Goal: Transaction & Acquisition: Purchase product/service

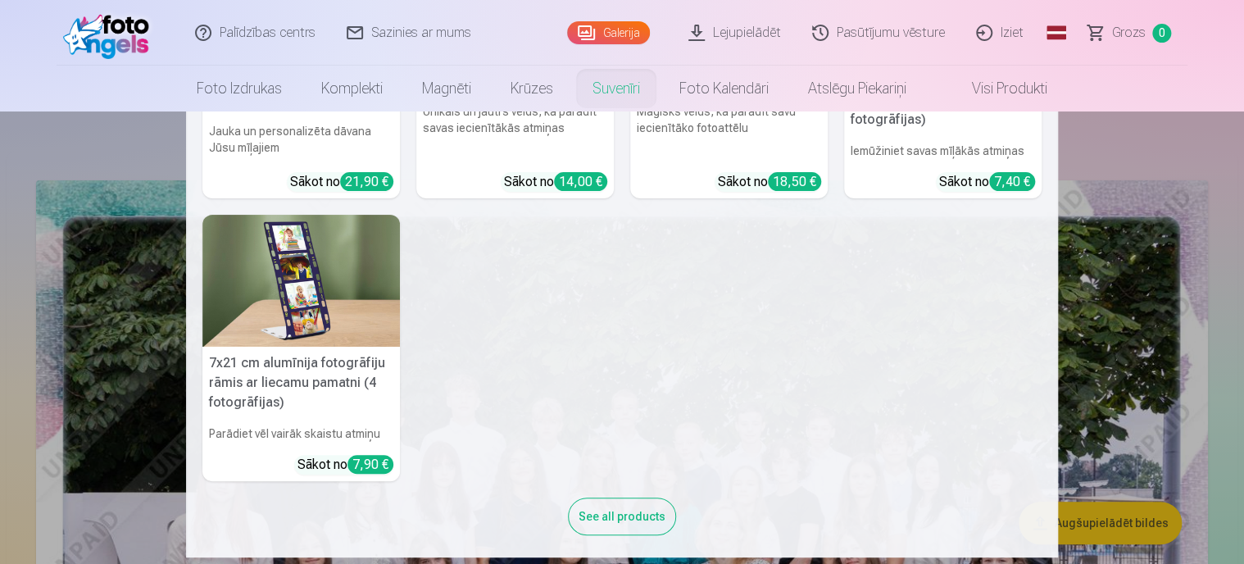
scroll to position [501, 0]
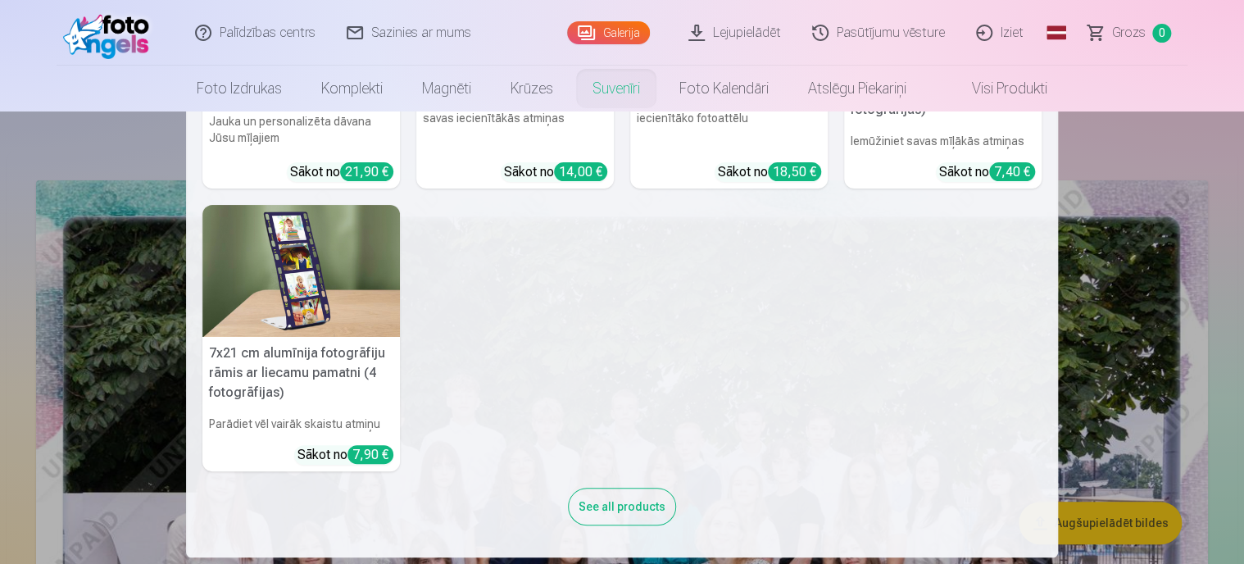
click at [630, 498] on div "See all products" at bounding box center [622, 507] width 108 height 38
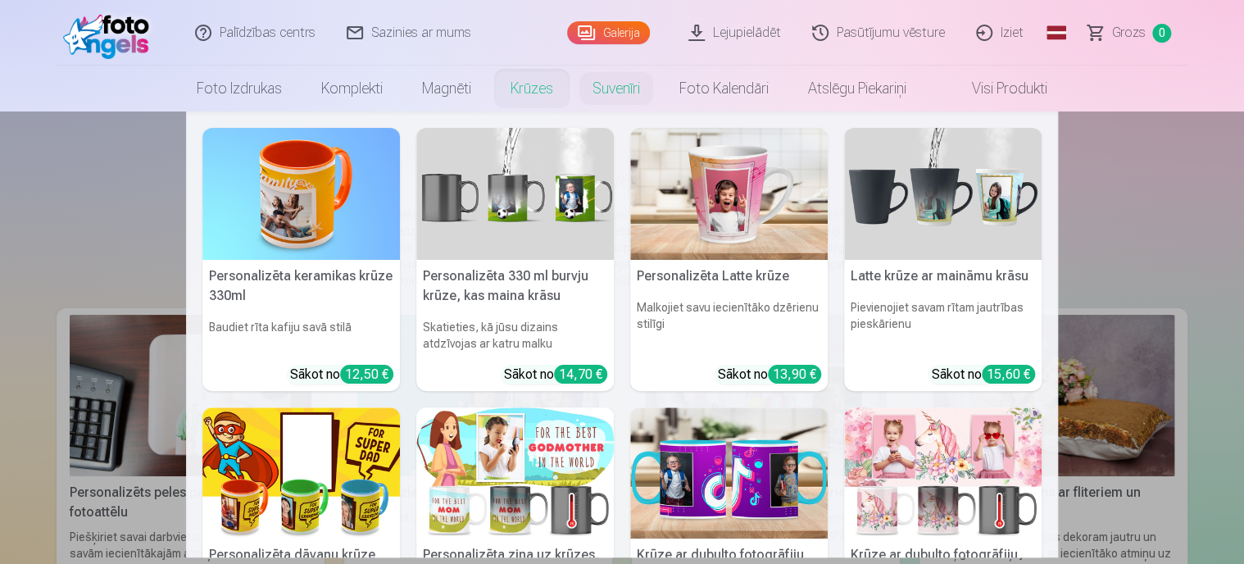
click at [536, 88] on link "Krūzes" at bounding box center [532, 89] width 82 height 46
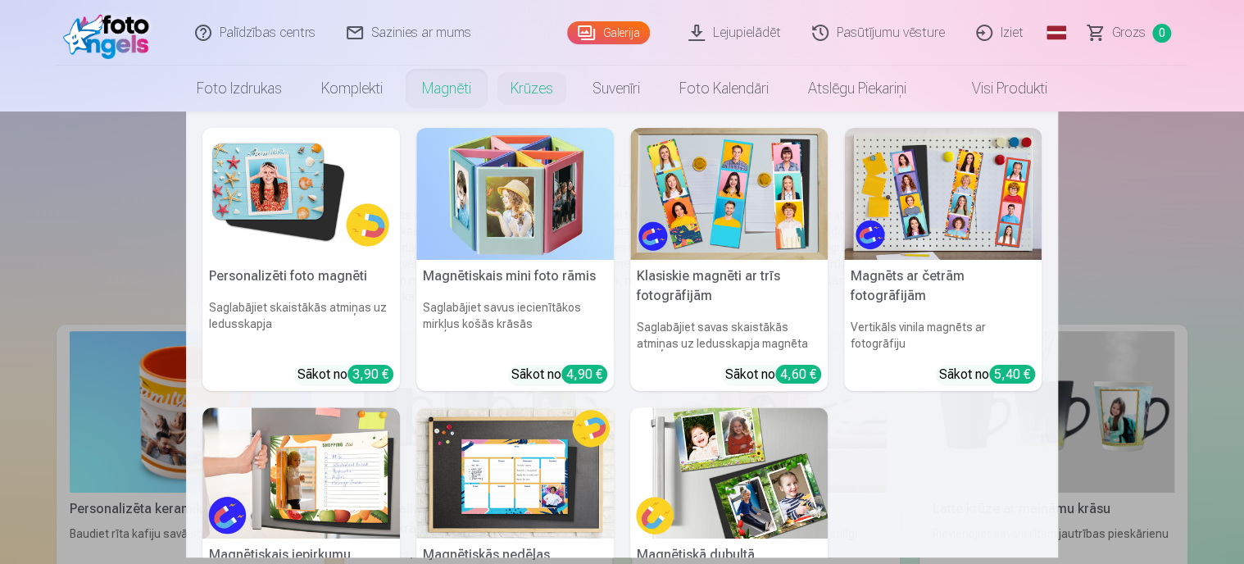
click at [452, 95] on link "Magnēti" at bounding box center [447, 89] width 89 height 46
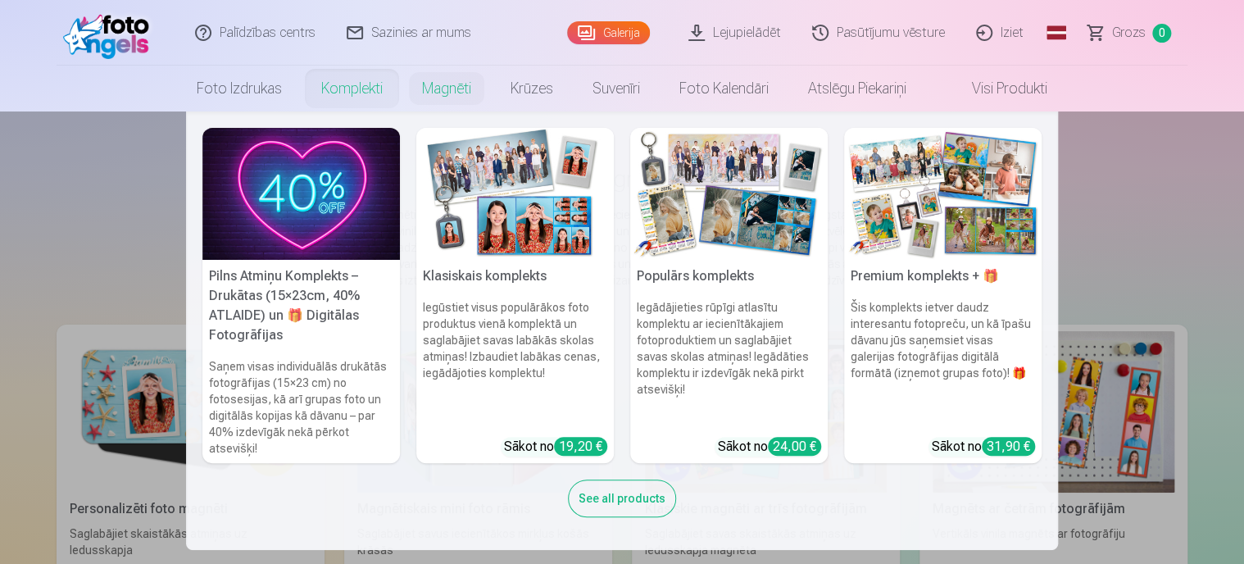
click at [348, 84] on link "Komplekti" at bounding box center [352, 89] width 101 height 46
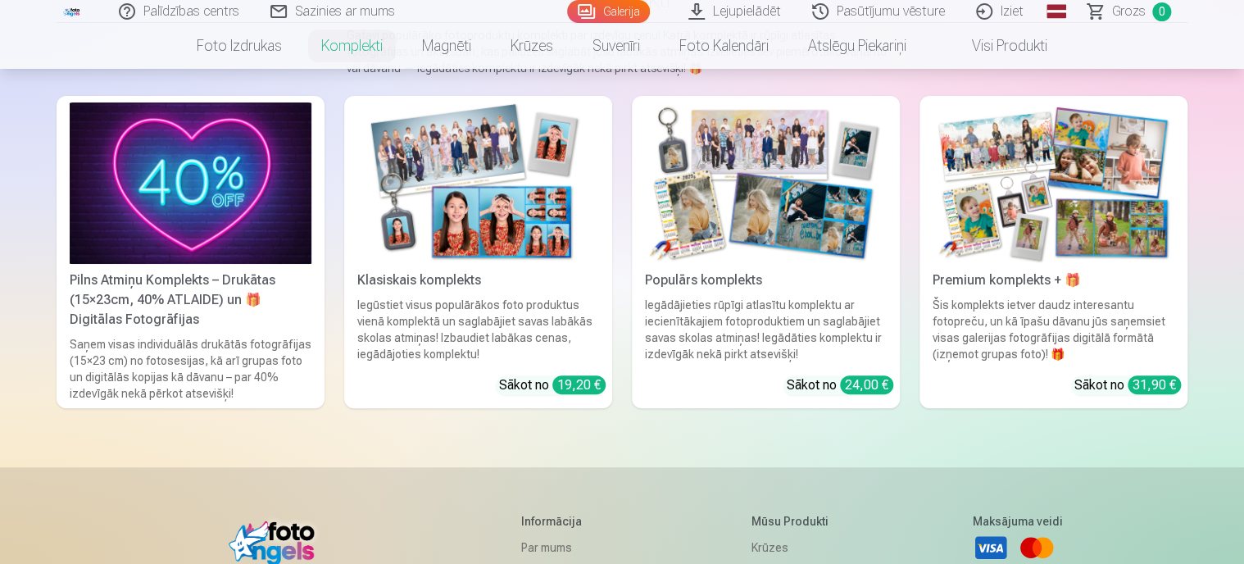
scroll to position [82, 0]
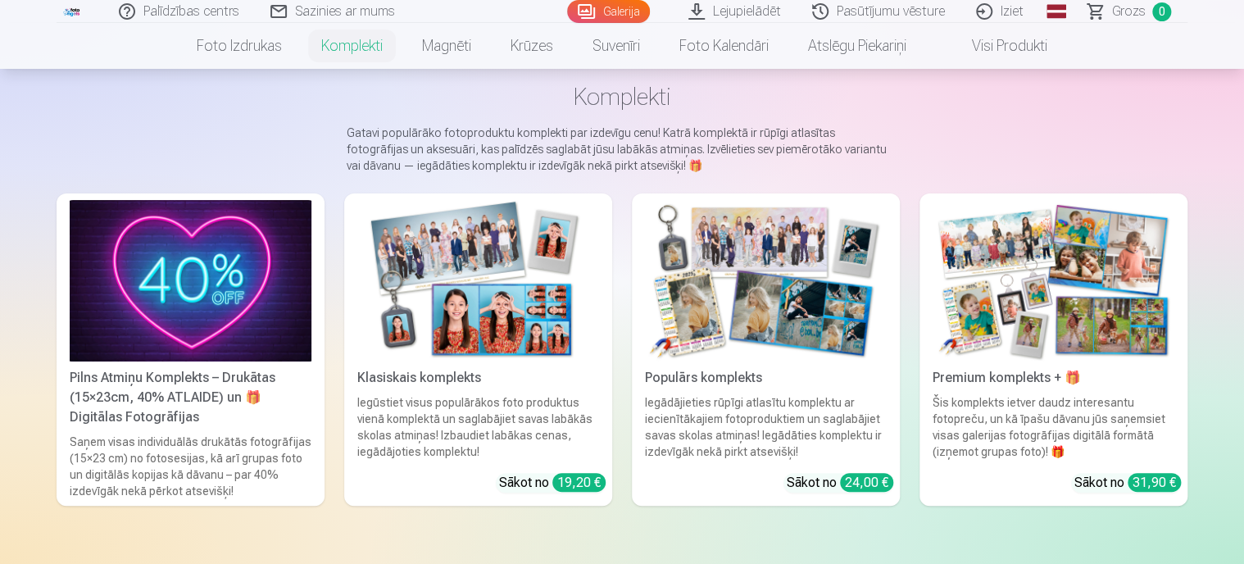
click at [171, 407] on div "Pilns Atmiņu Komplekts – Drukātas (15×23cm, 40% ATLAIDE) un 🎁 Digitālas Fotogrā…" at bounding box center [190, 397] width 255 height 59
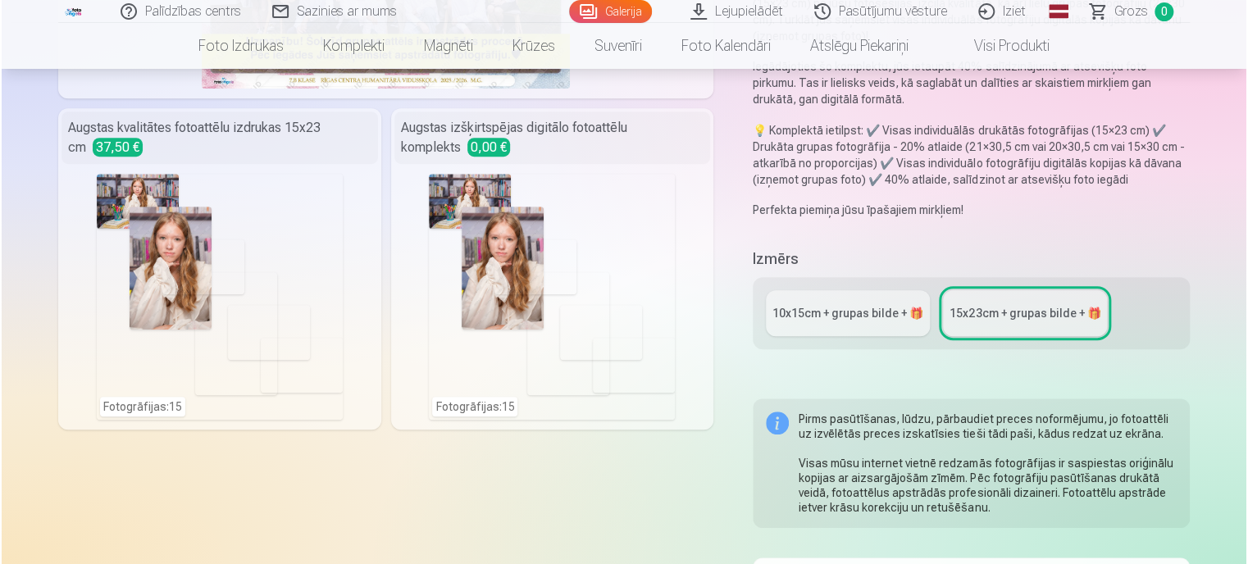
scroll to position [328, 0]
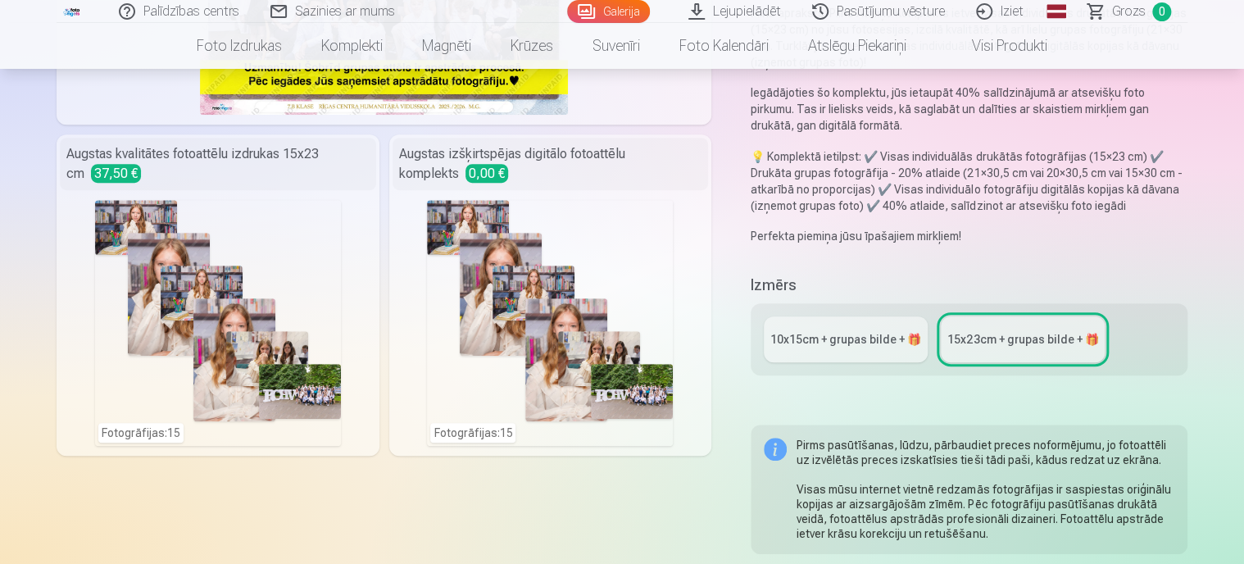
click at [175, 367] on div "Fotogrāfijas : 15" at bounding box center [218, 323] width 246 height 246
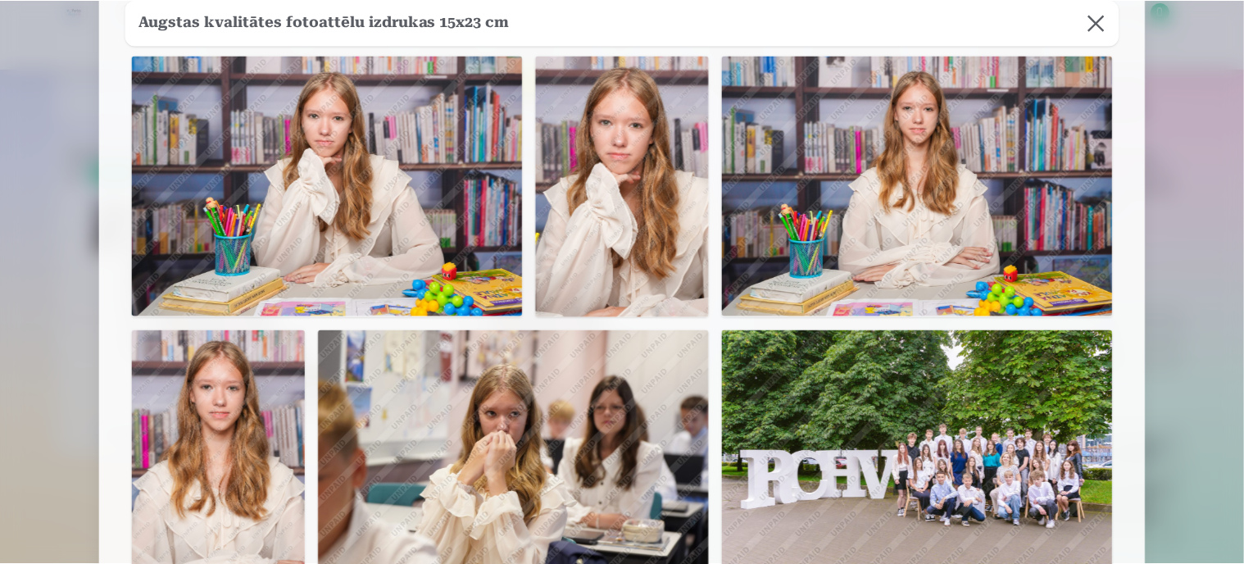
scroll to position [0, 0]
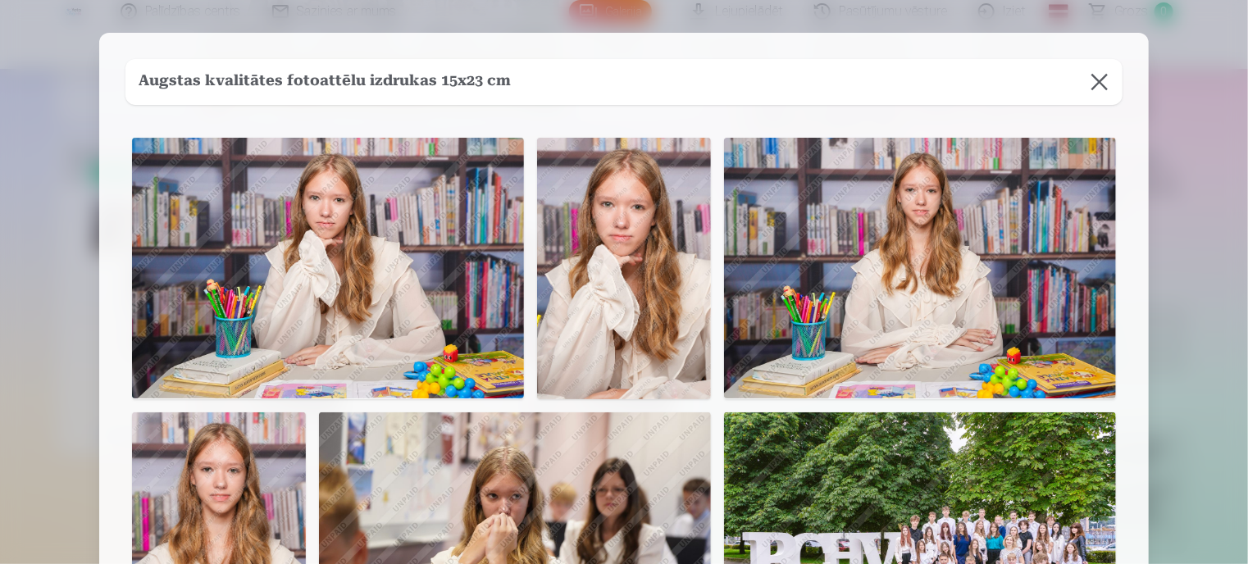
click at [1102, 88] on button at bounding box center [1099, 82] width 46 height 46
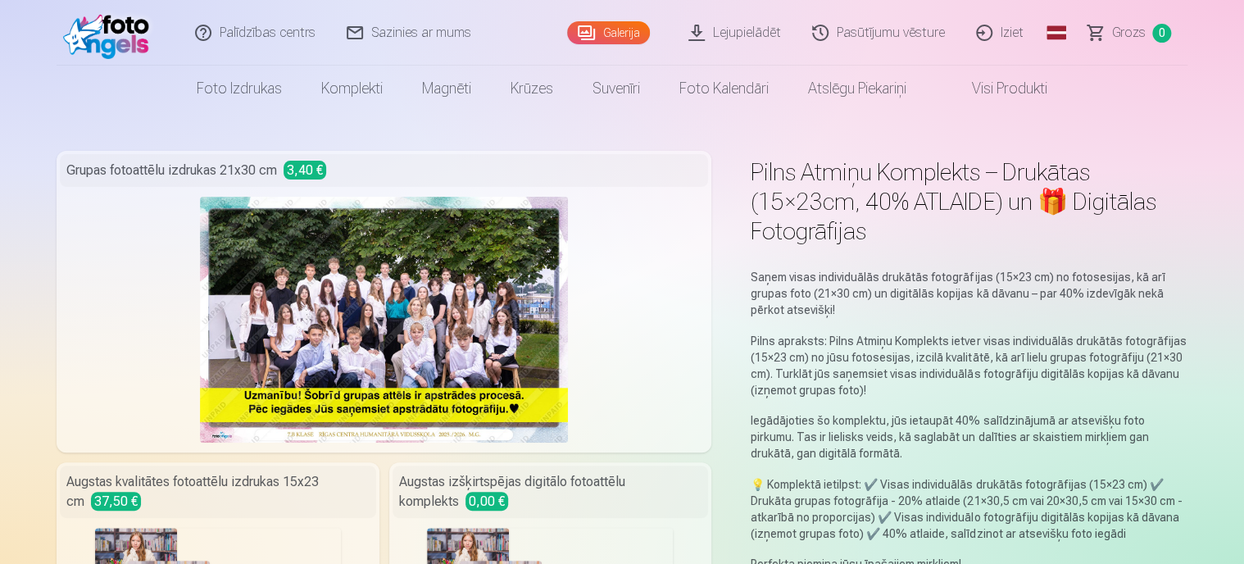
click at [613, 25] on link "Galerija" at bounding box center [608, 32] width 83 height 23
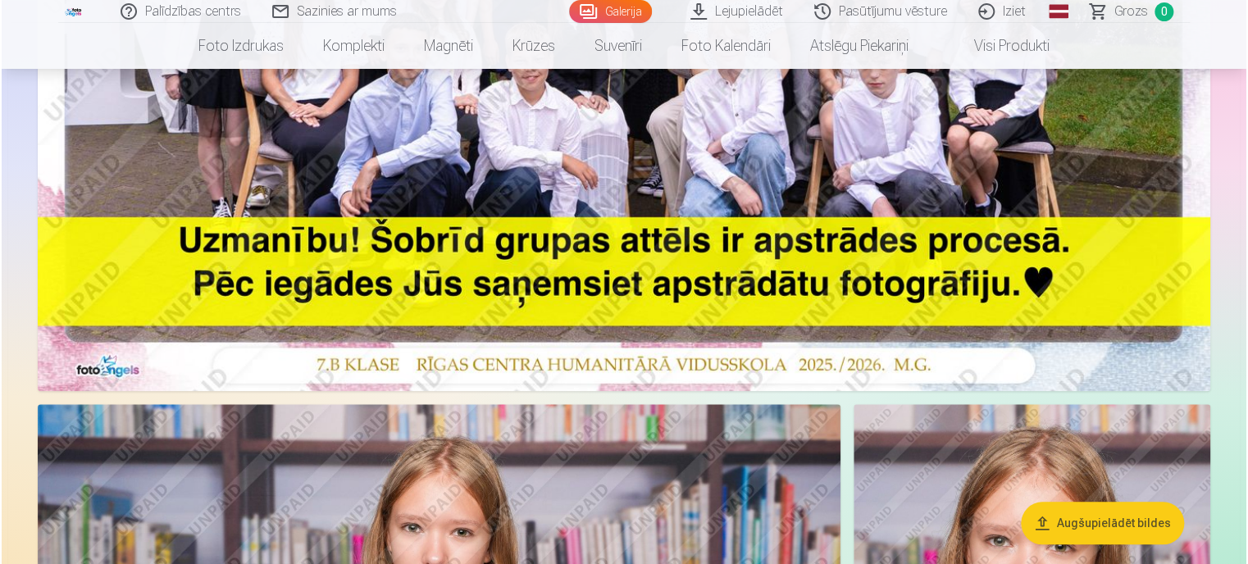
scroll to position [574, 0]
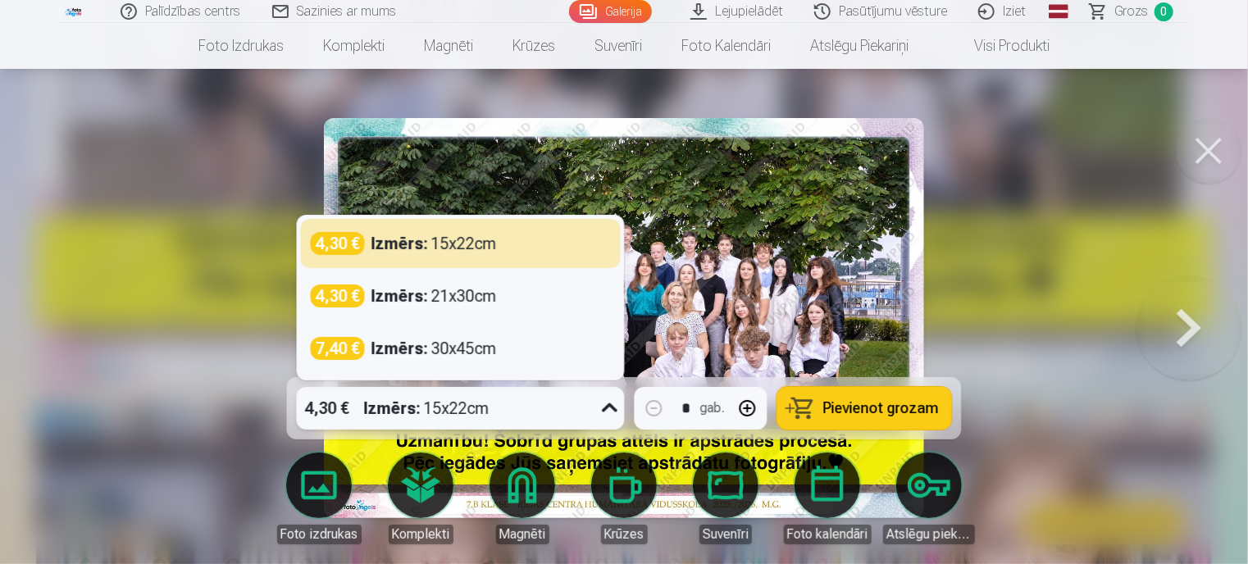
click at [610, 407] on icon at bounding box center [610, 408] width 26 height 26
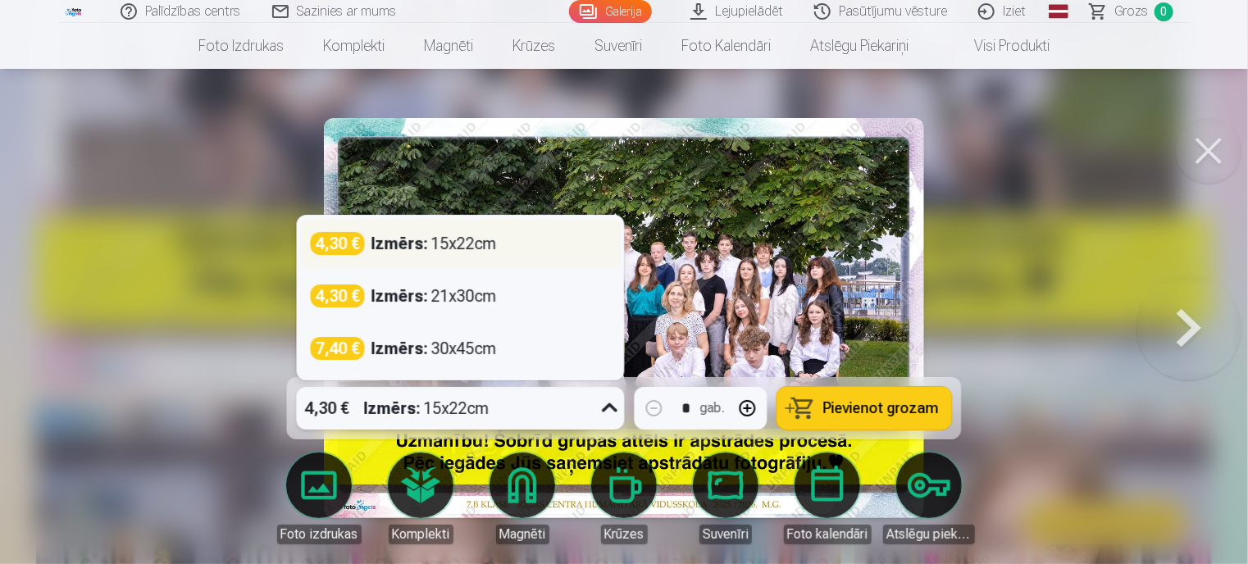
click at [472, 245] on div "Izmērs : 15x22cm" at bounding box center [433, 243] width 125 height 23
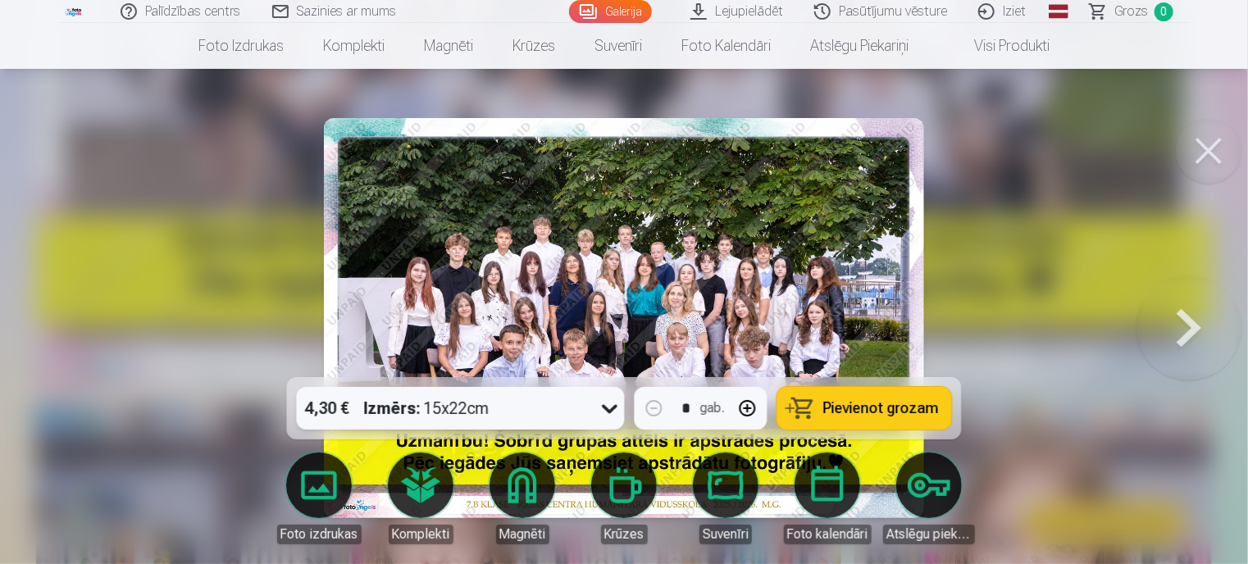
click at [883, 411] on span "Pievienot grozam" at bounding box center [881, 408] width 116 height 15
click at [1179, 339] on button at bounding box center [1188, 317] width 105 height 85
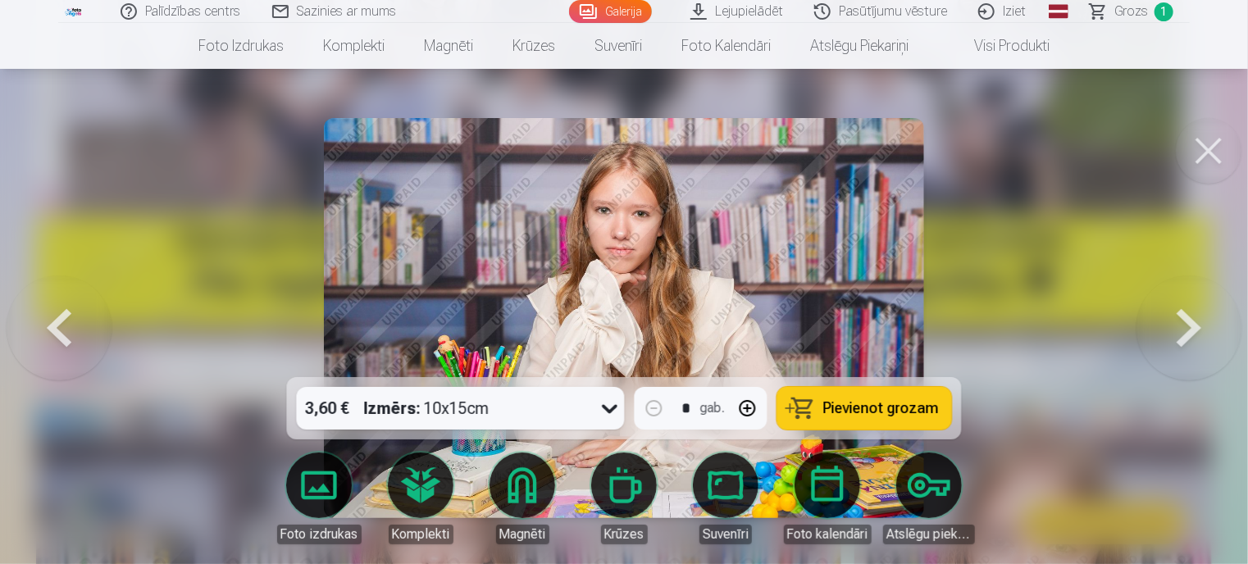
click at [1179, 339] on button at bounding box center [1188, 317] width 105 height 85
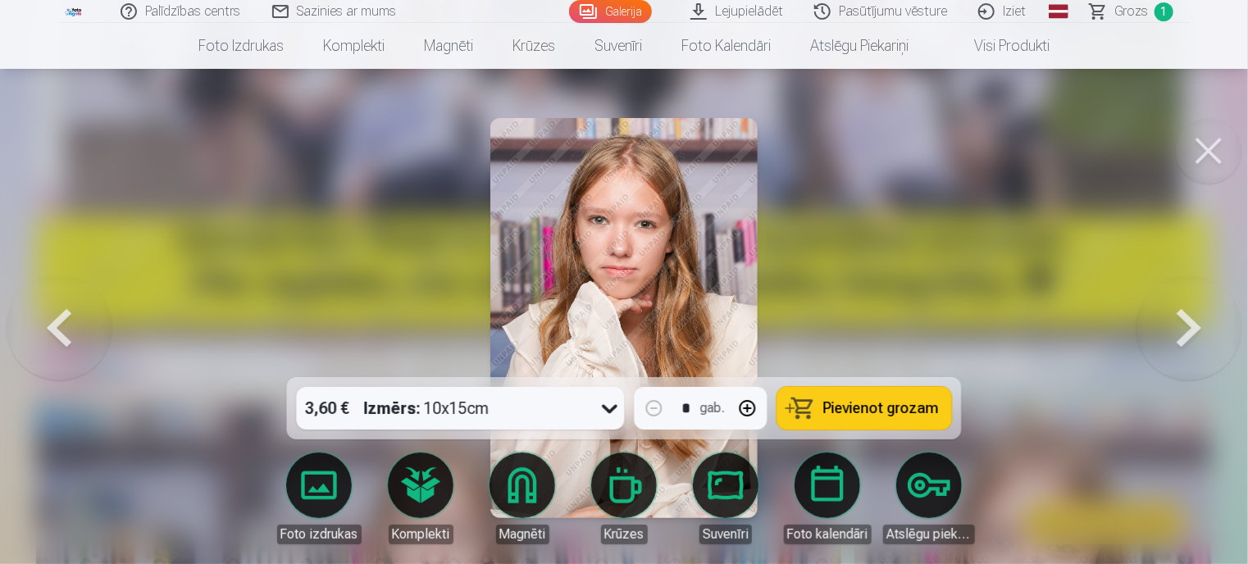
click at [858, 413] on span "Pievienot grozam" at bounding box center [881, 408] width 116 height 15
click at [1192, 332] on button at bounding box center [1188, 317] width 105 height 85
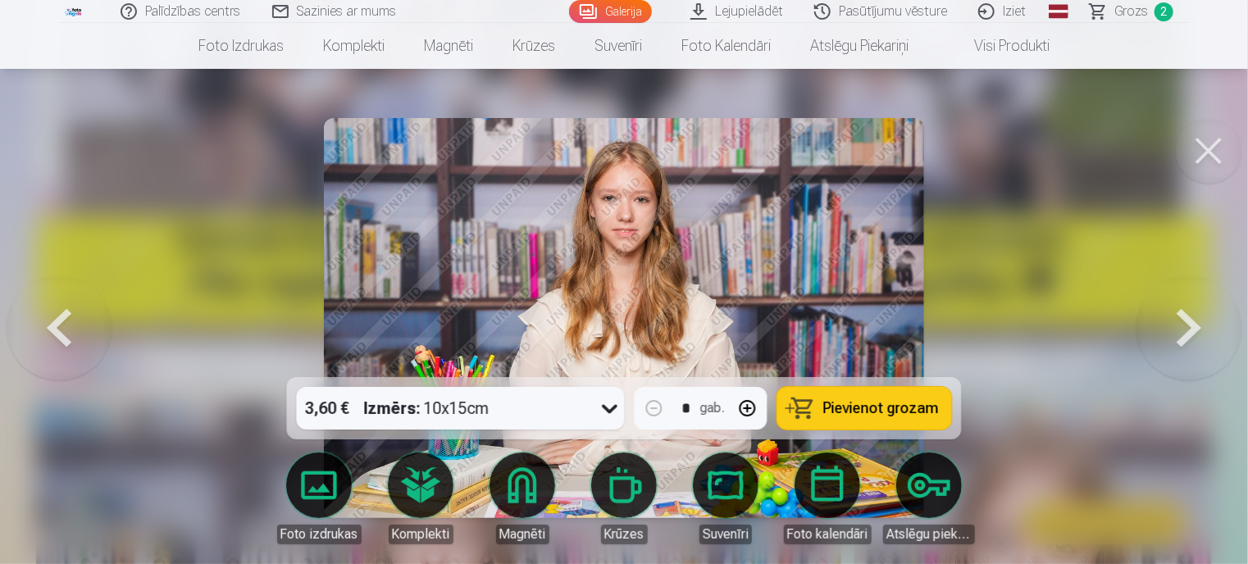
click at [1192, 332] on button at bounding box center [1188, 317] width 105 height 85
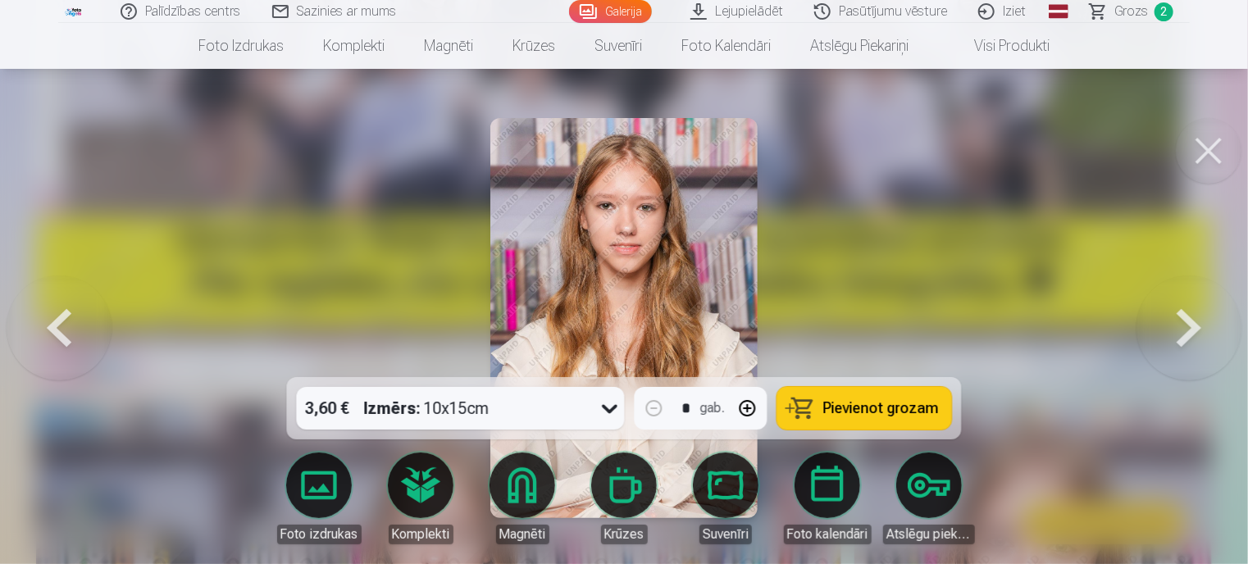
click at [1192, 332] on button at bounding box center [1188, 317] width 105 height 85
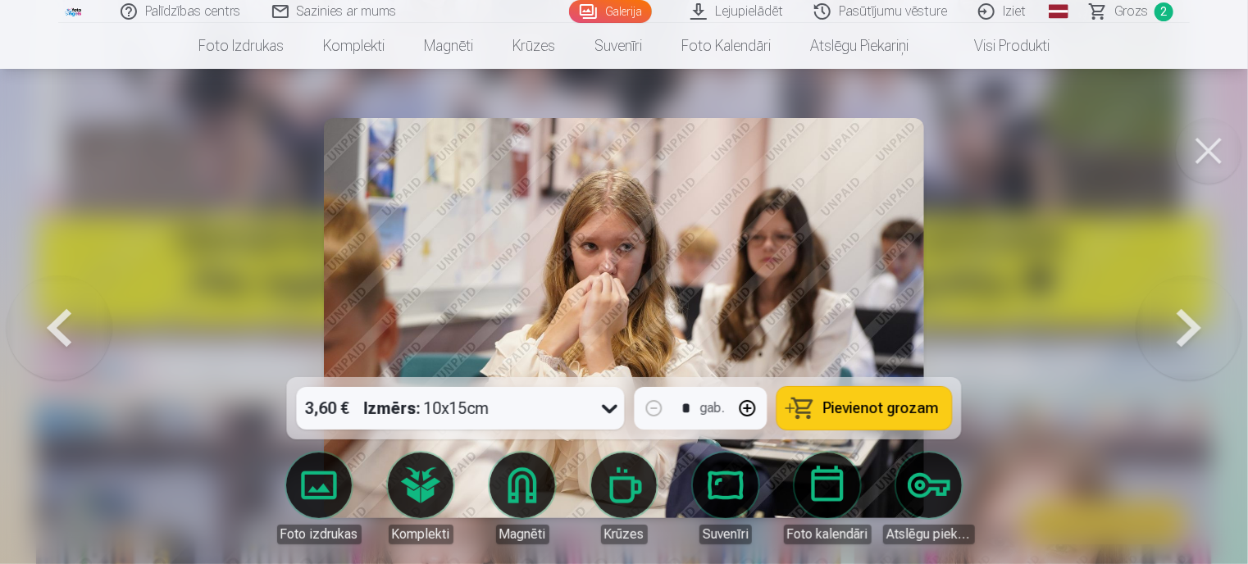
click at [1192, 332] on button at bounding box center [1188, 317] width 105 height 85
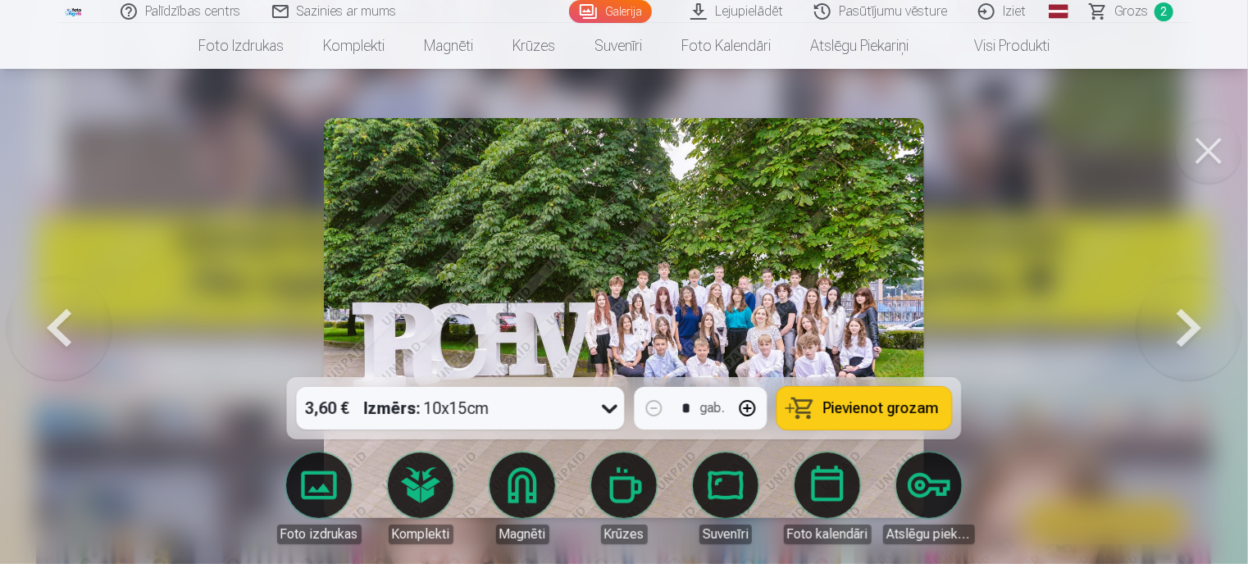
click at [1192, 332] on button at bounding box center [1188, 317] width 105 height 85
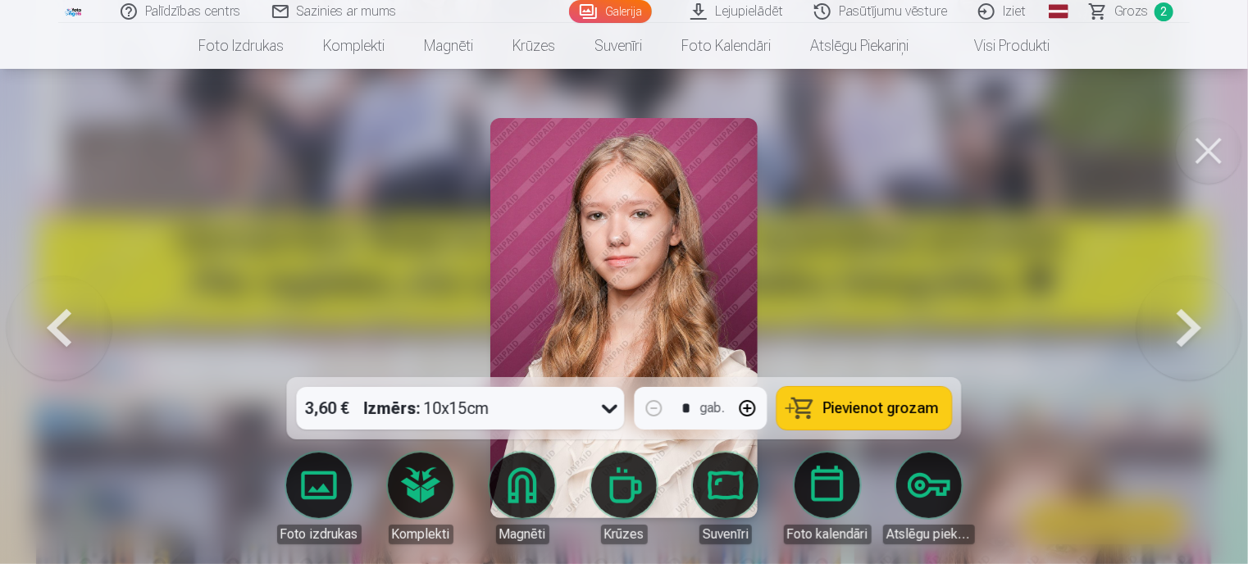
click at [1192, 332] on button at bounding box center [1188, 317] width 105 height 85
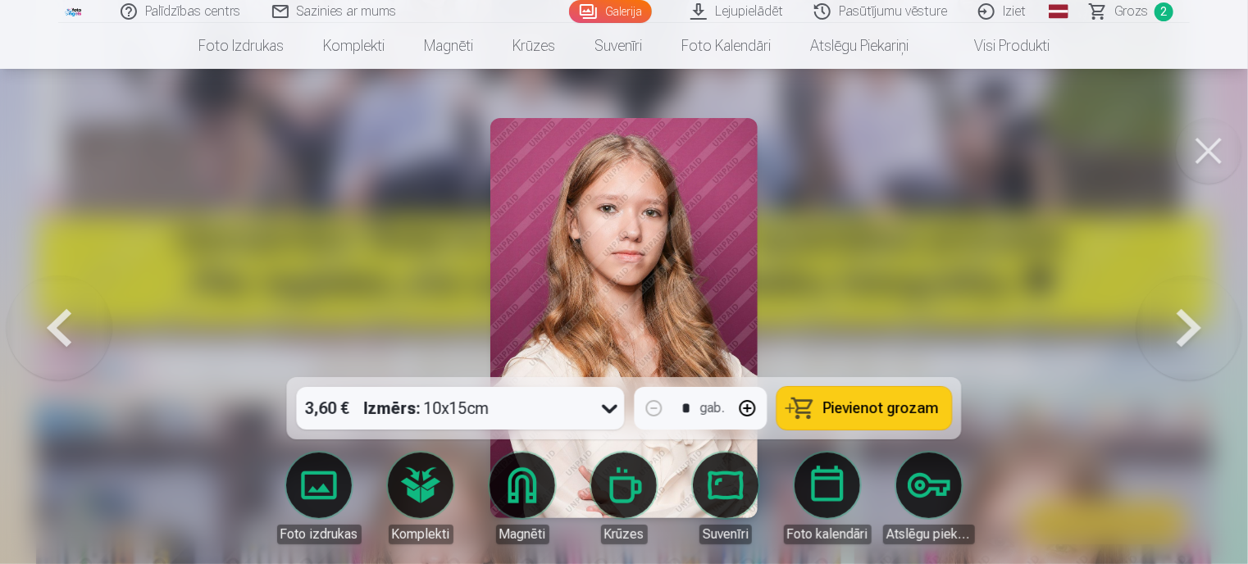
click at [829, 407] on span "Pievienot grozam" at bounding box center [881, 408] width 116 height 15
click at [1184, 333] on button at bounding box center [1188, 317] width 105 height 85
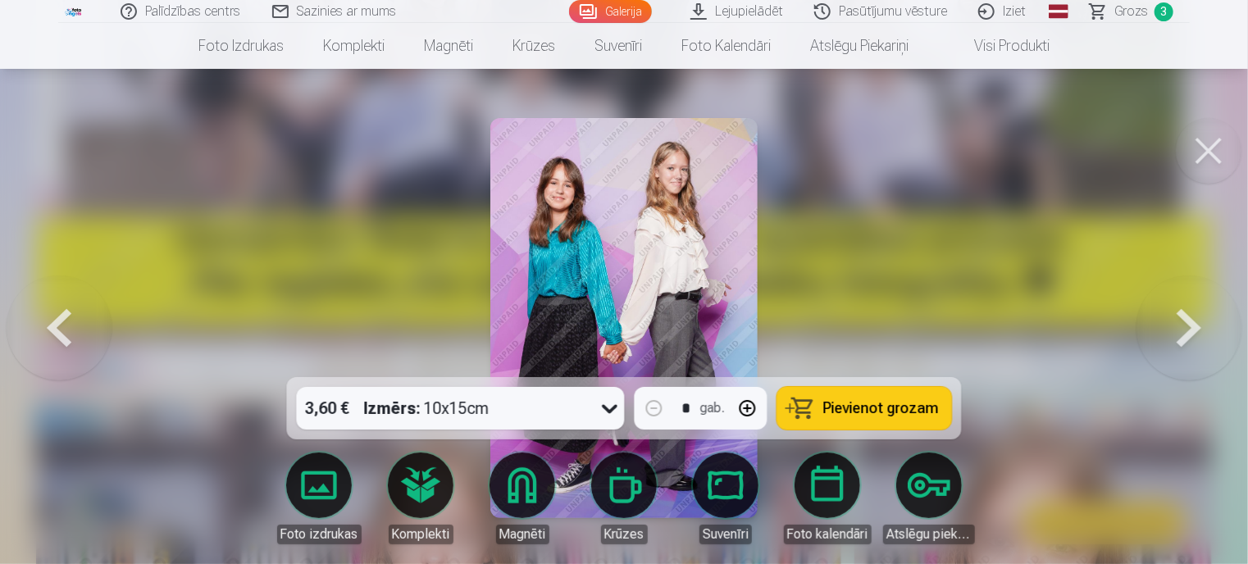
click at [845, 412] on span "Pievienot grozam" at bounding box center [881, 408] width 116 height 15
click at [1184, 323] on button at bounding box center [1188, 317] width 105 height 85
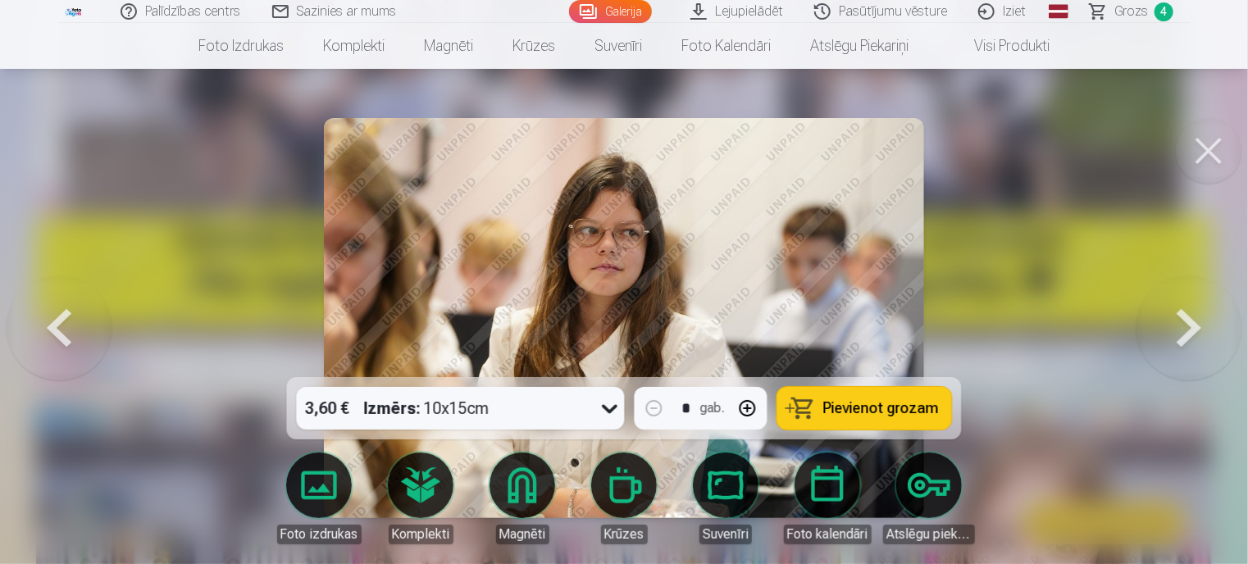
click at [1184, 324] on button at bounding box center [1188, 317] width 105 height 85
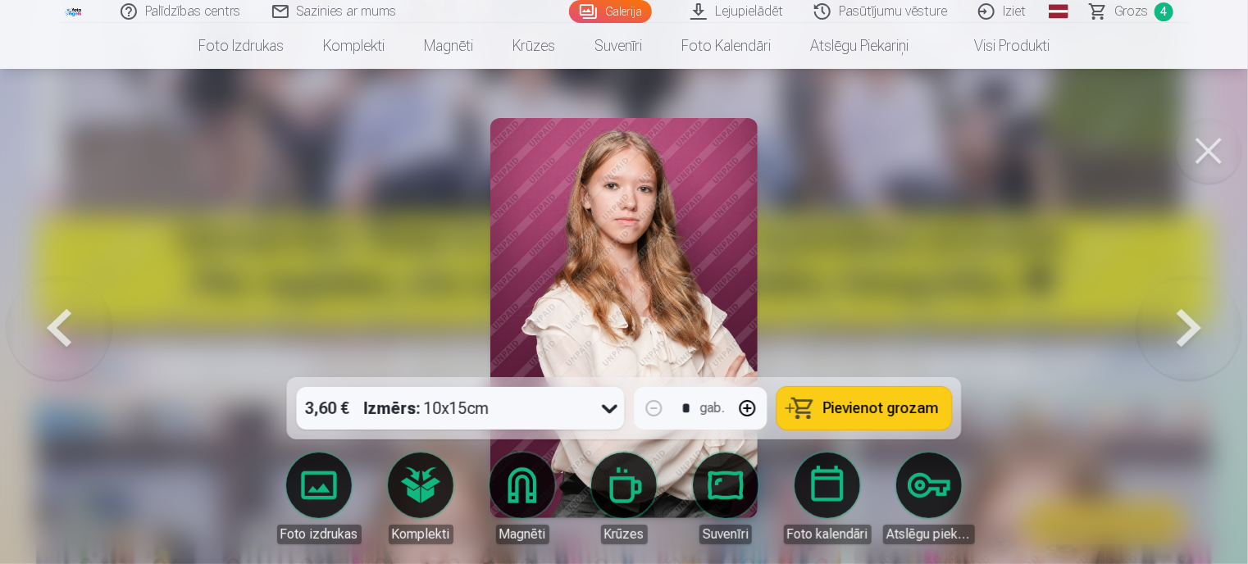
click at [1184, 324] on button at bounding box center [1188, 317] width 105 height 85
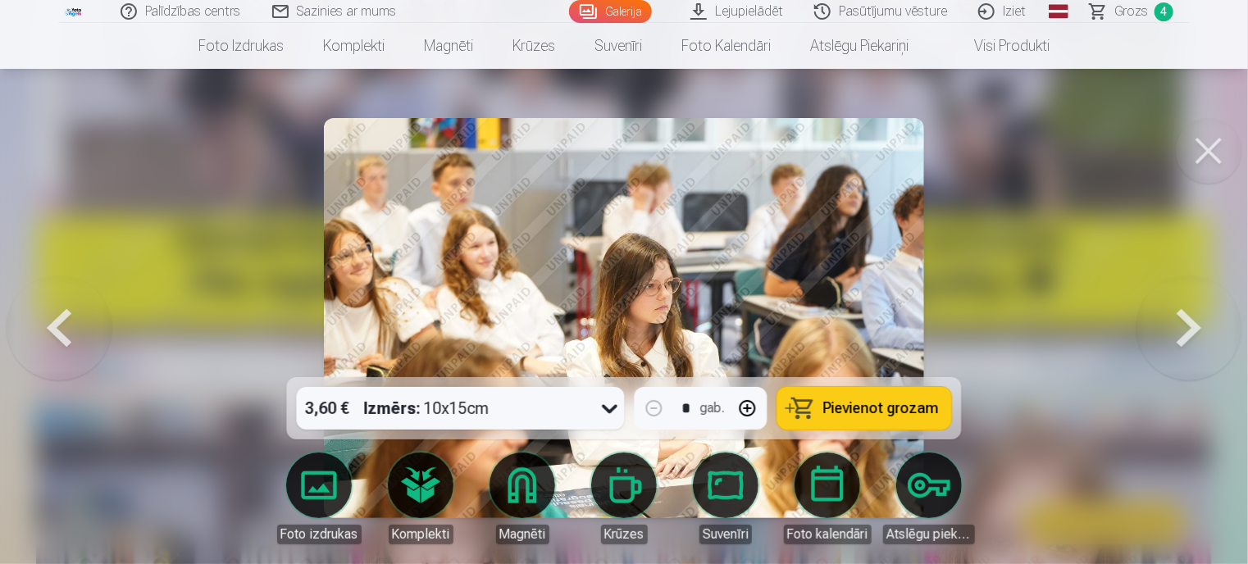
click at [1184, 324] on button at bounding box center [1188, 317] width 105 height 85
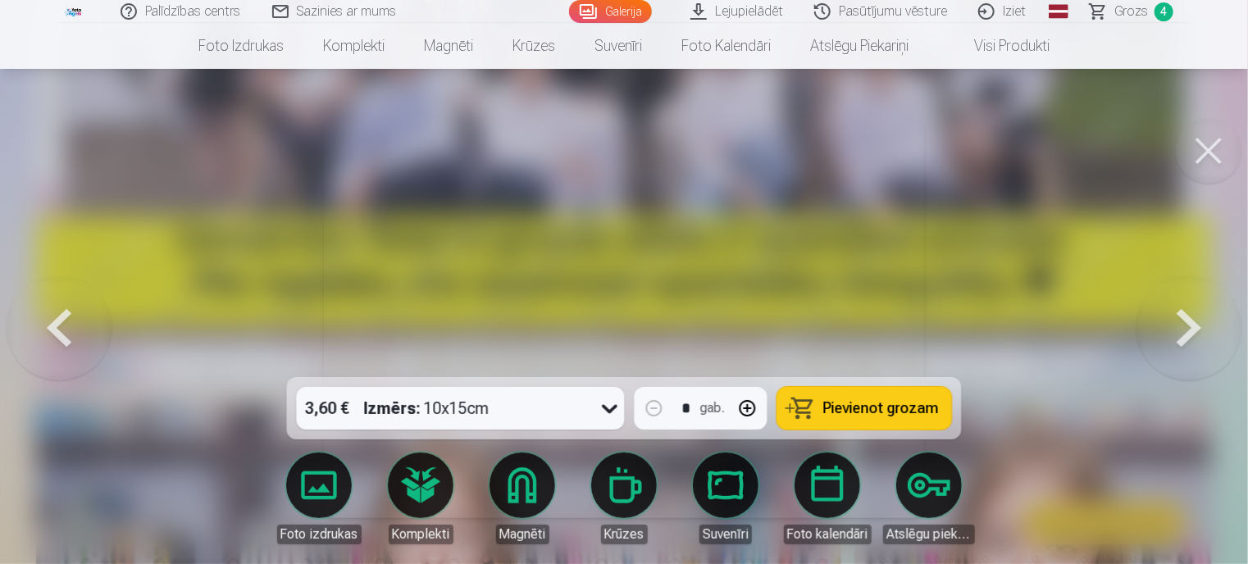
click at [1184, 324] on button at bounding box center [1188, 317] width 105 height 85
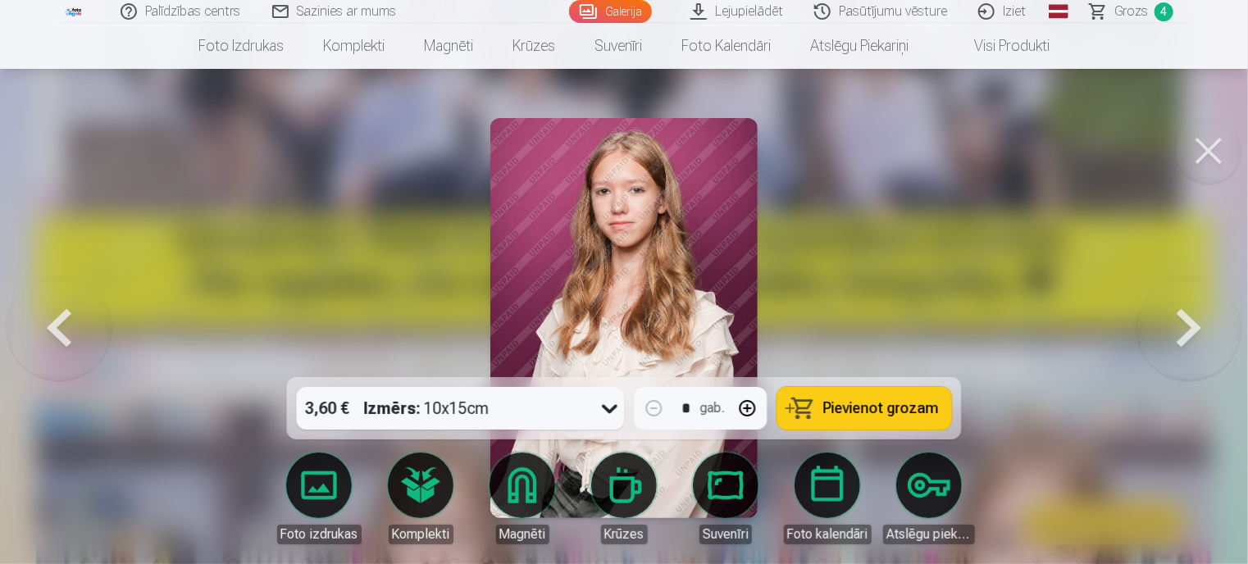
click at [1184, 324] on button at bounding box center [1188, 317] width 105 height 85
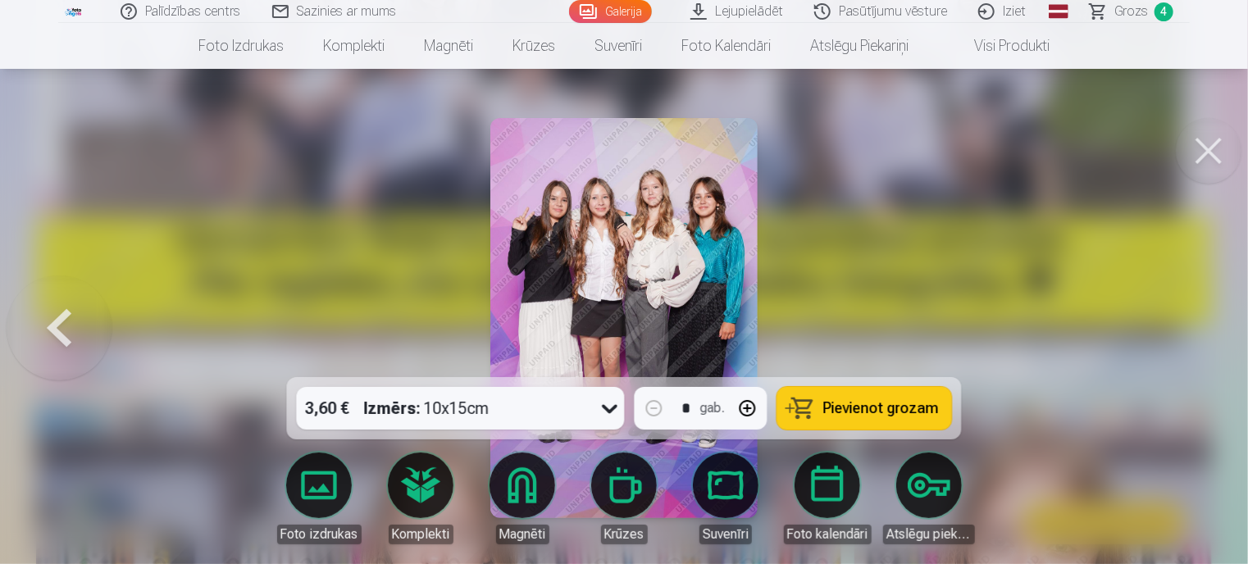
click at [836, 408] on span "Pievienot grozam" at bounding box center [881, 408] width 116 height 15
click at [1135, 11] on span "Grozs" at bounding box center [1131, 12] width 34 height 20
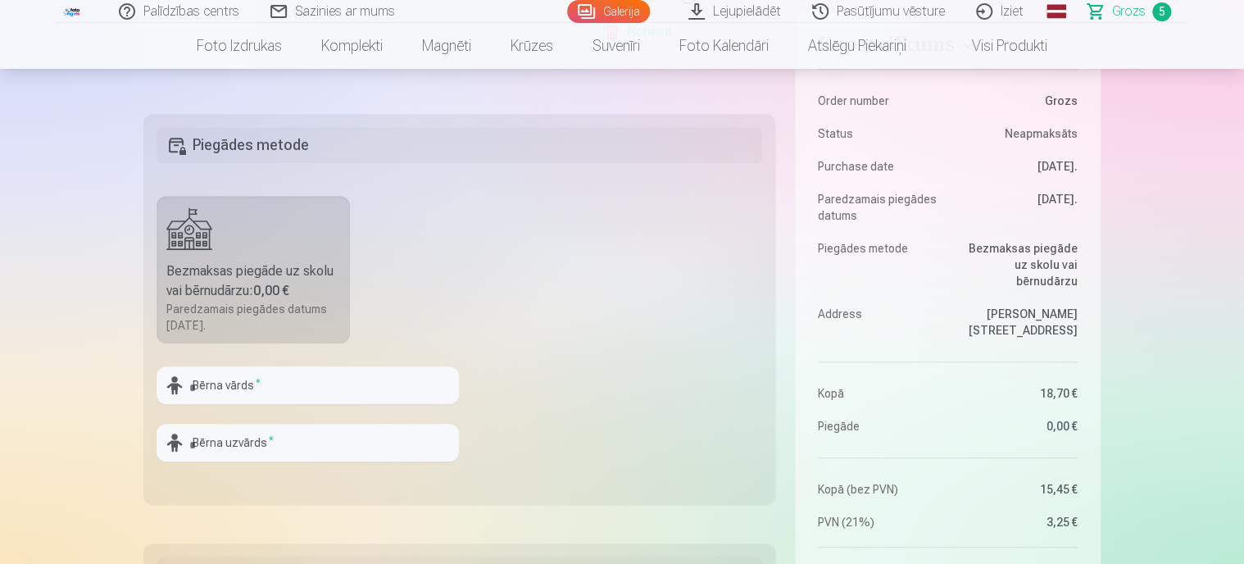
scroll to position [410, 0]
click at [610, 9] on link "Galerija" at bounding box center [608, 11] width 83 height 23
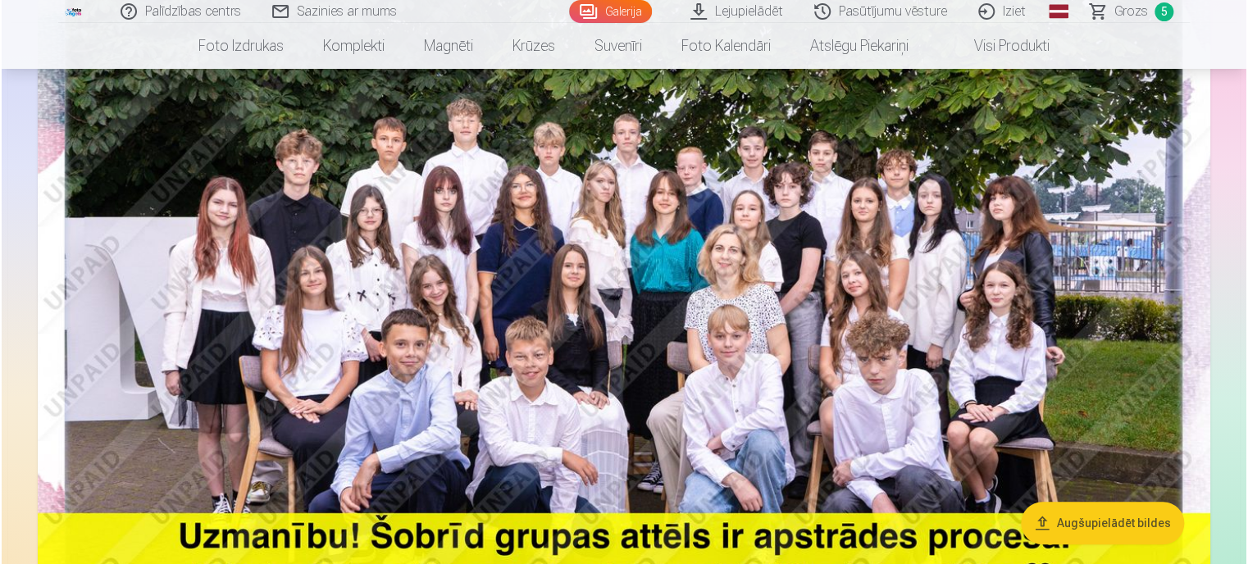
scroll to position [328, 0]
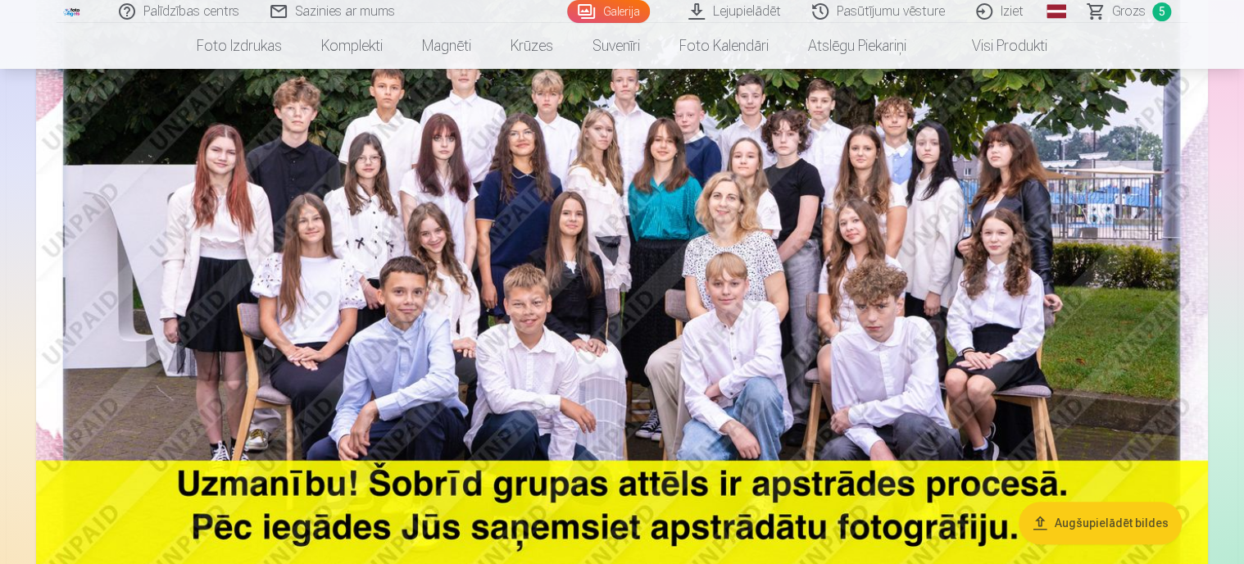
click at [783, 254] on img at bounding box center [622, 243] width 1172 height 782
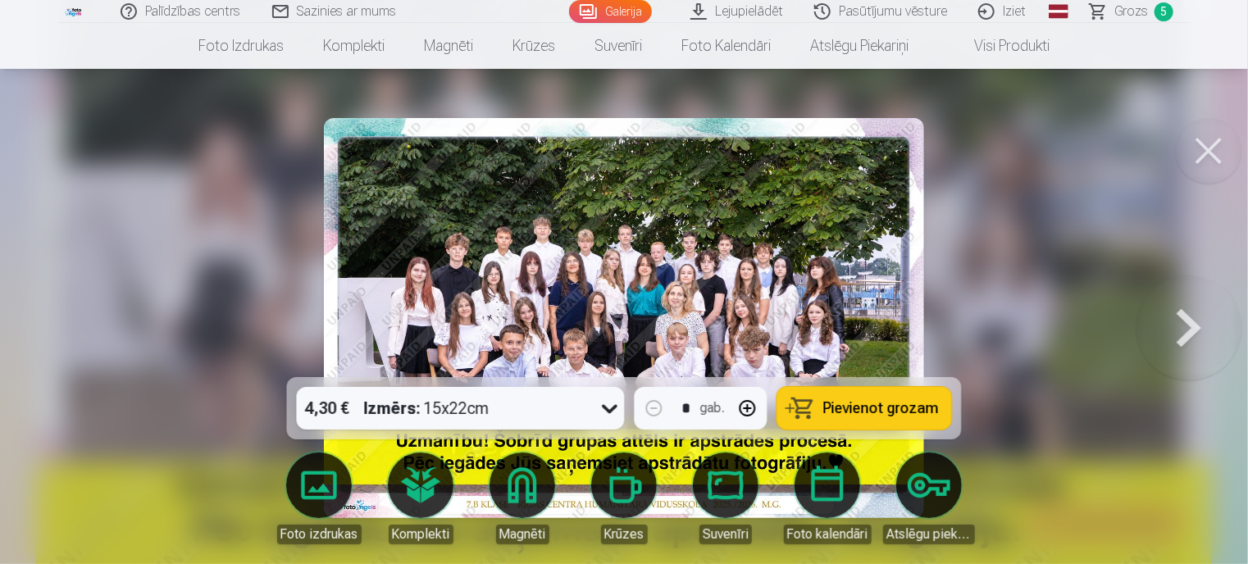
click at [1197, 330] on button at bounding box center [1188, 317] width 105 height 85
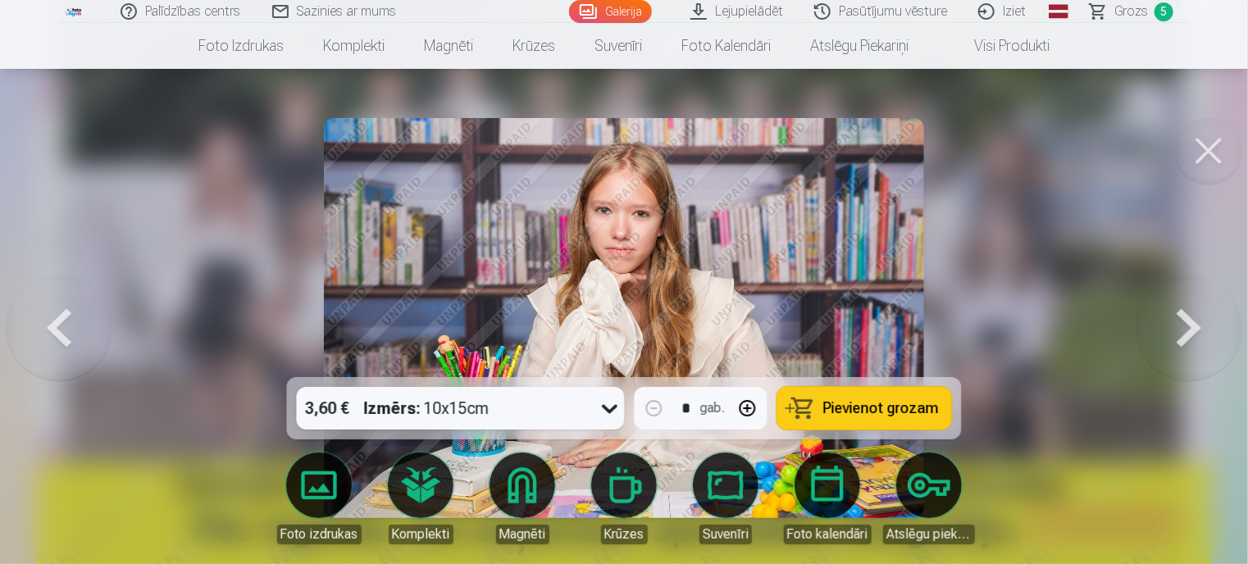
click at [1185, 327] on button at bounding box center [1188, 317] width 105 height 85
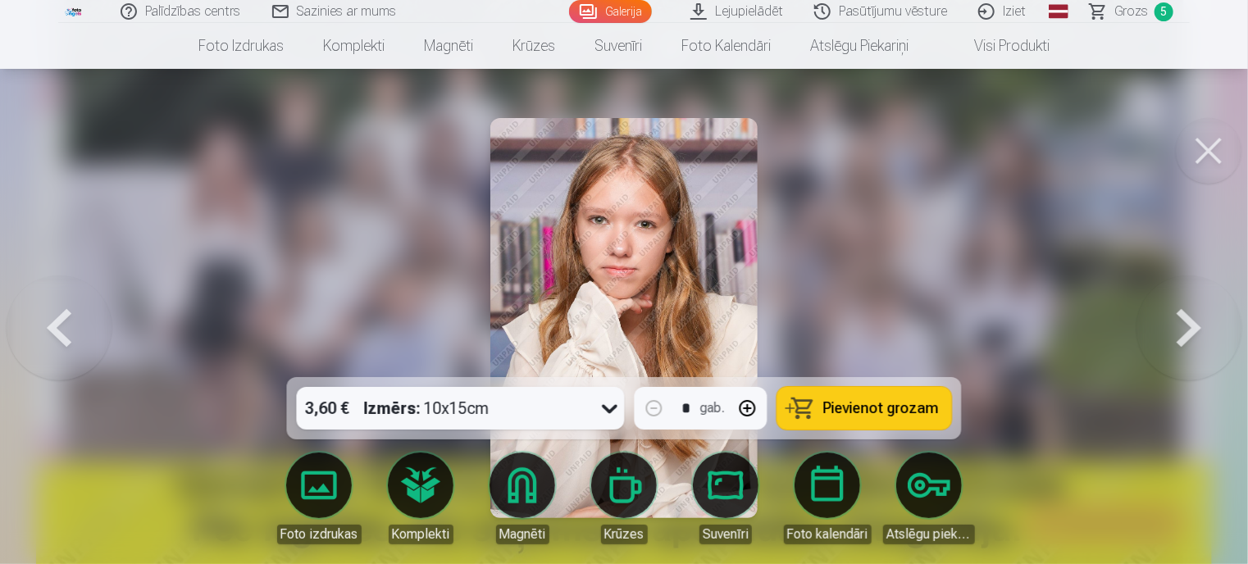
click at [1185, 327] on button at bounding box center [1188, 317] width 105 height 85
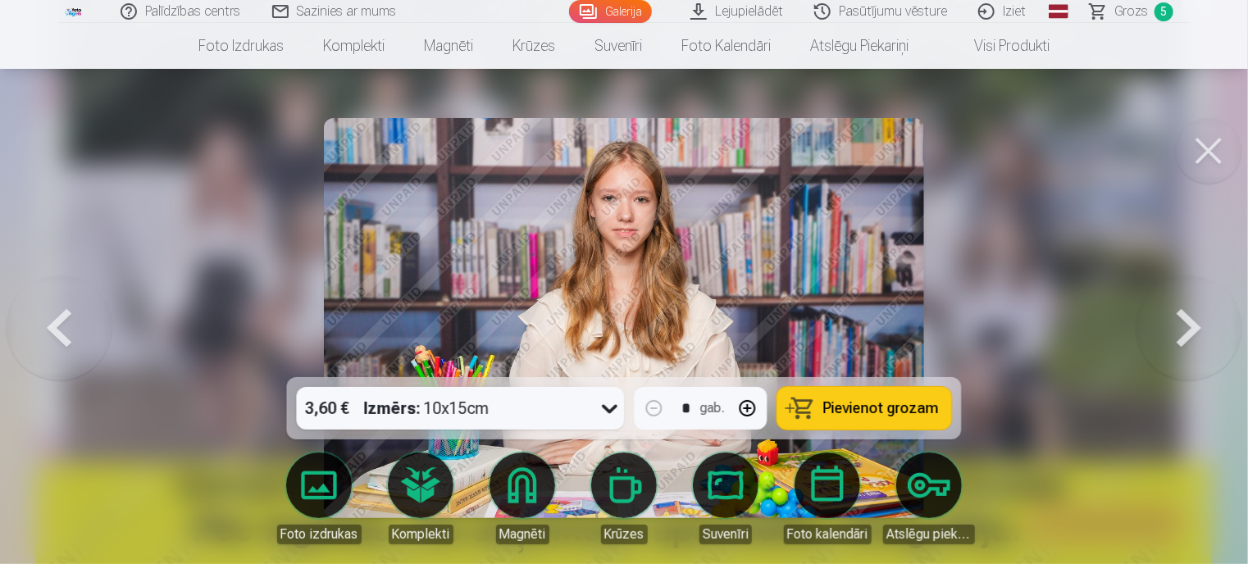
click at [1185, 327] on button at bounding box center [1188, 317] width 105 height 85
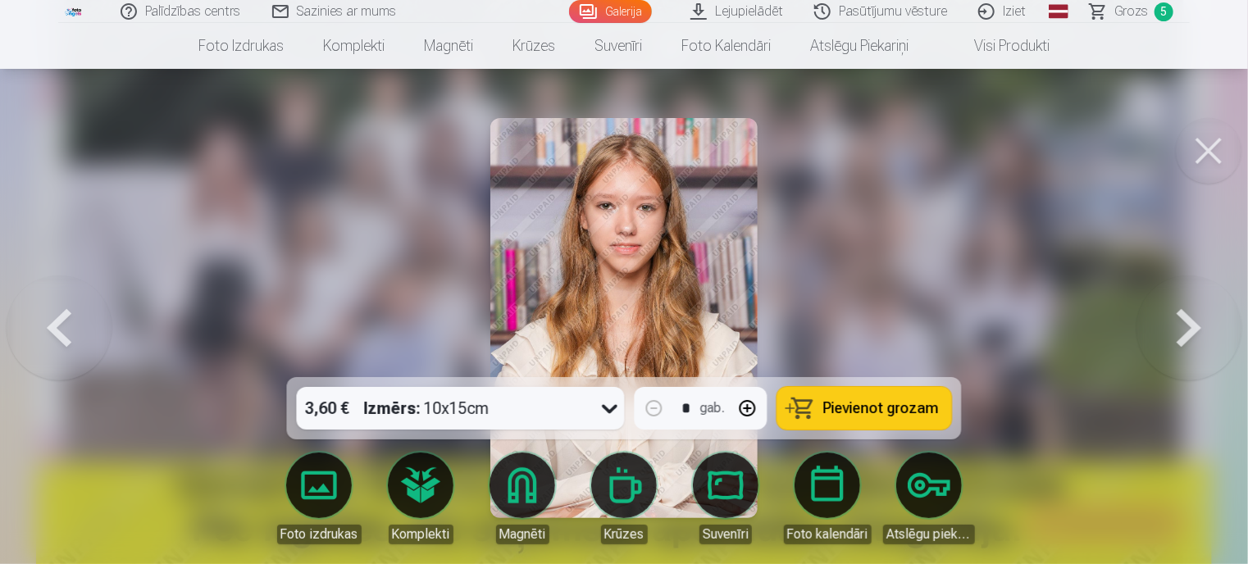
click at [1185, 327] on button at bounding box center [1188, 317] width 105 height 85
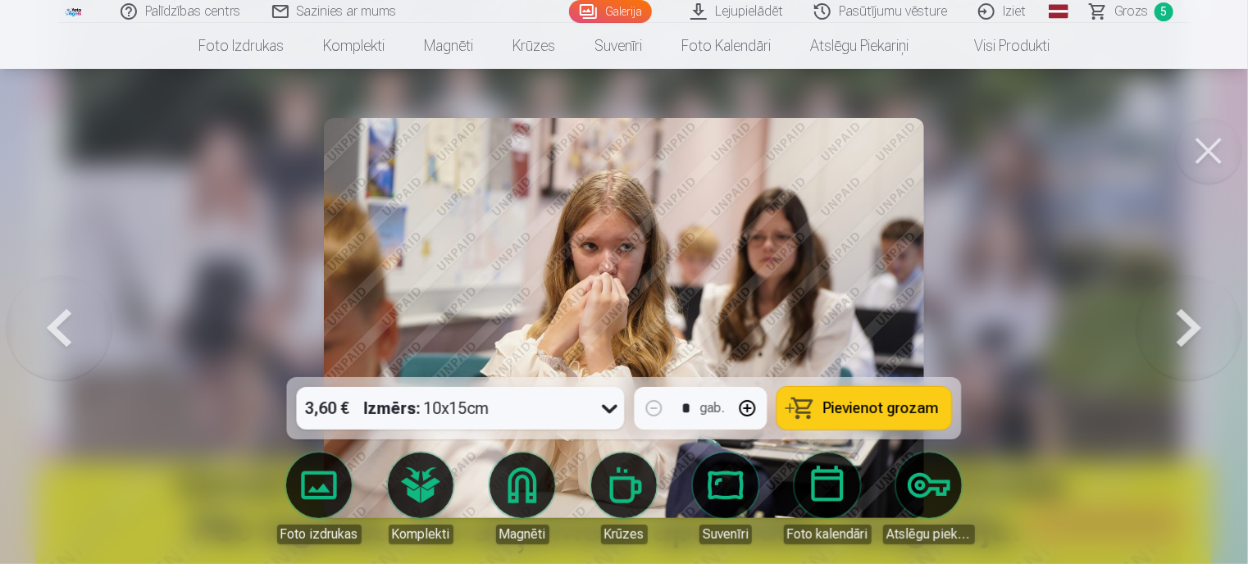
click at [1185, 327] on button at bounding box center [1188, 317] width 105 height 85
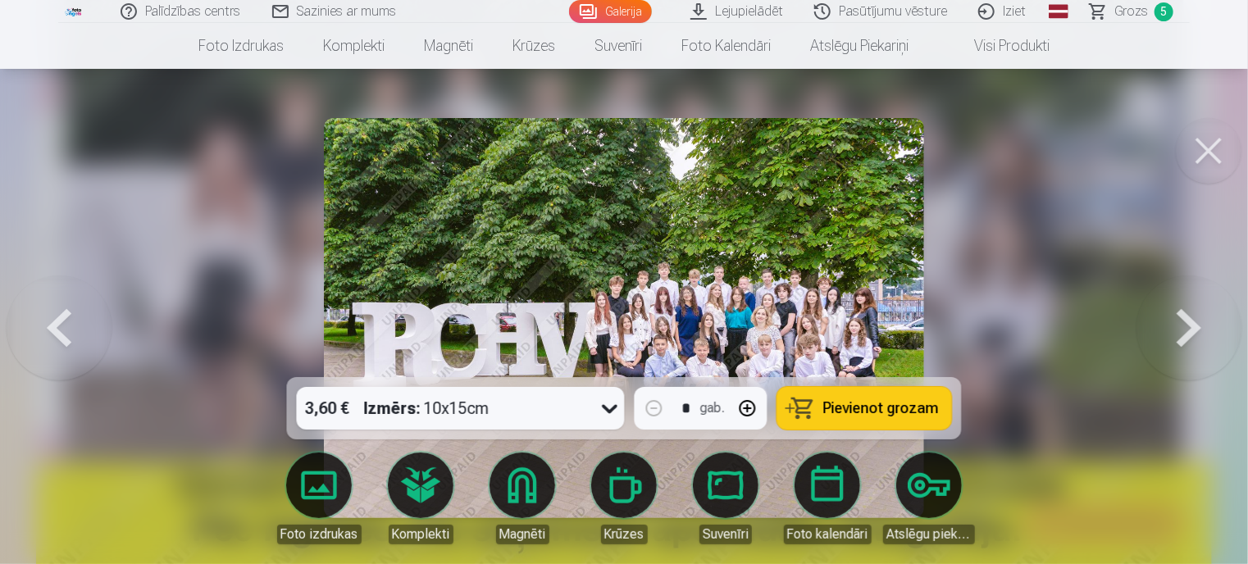
click at [1193, 325] on button at bounding box center [1188, 317] width 105 height 85
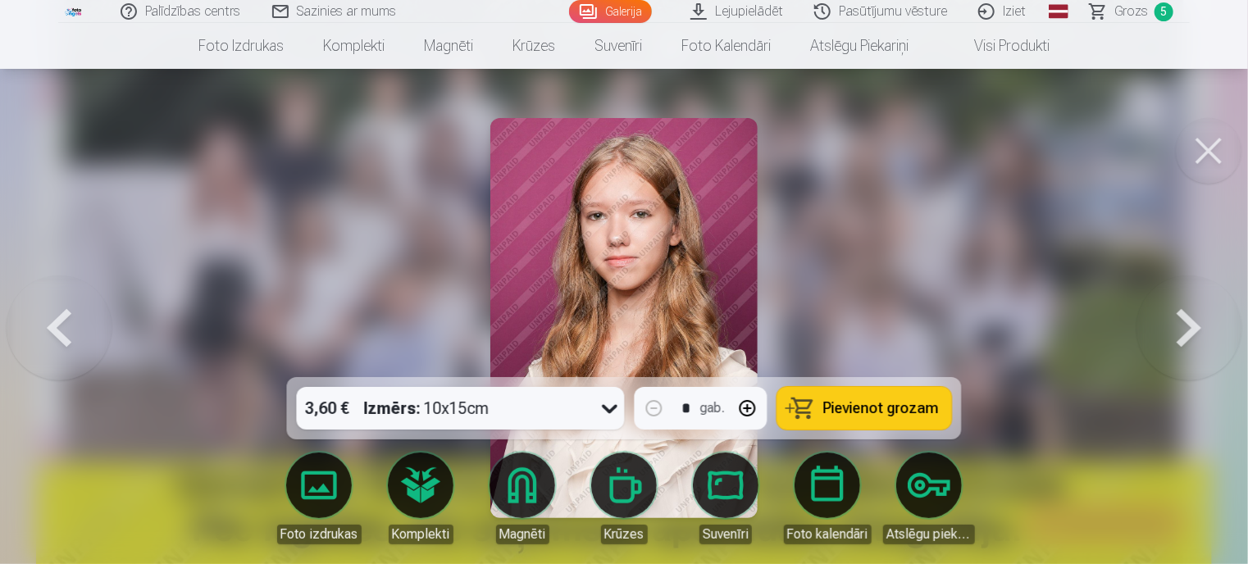
click at [1193, 325] on button at bounding box center [1188, 317] width 105 height 85
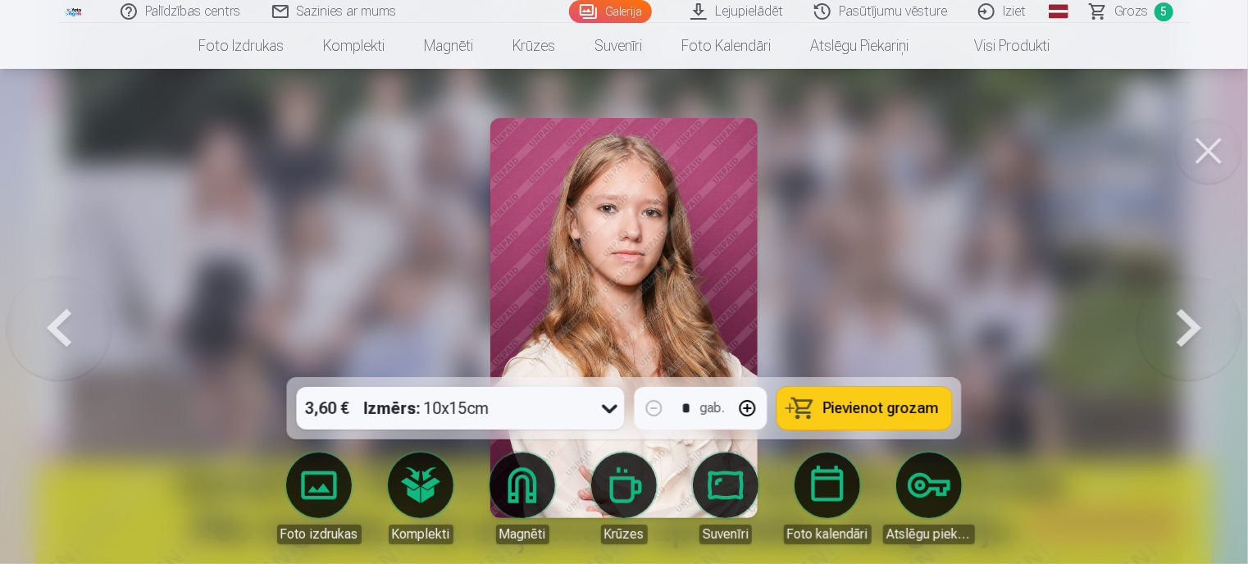
click at [1193, 325] on button at bounding box center [1188, 317] width 105 height 85
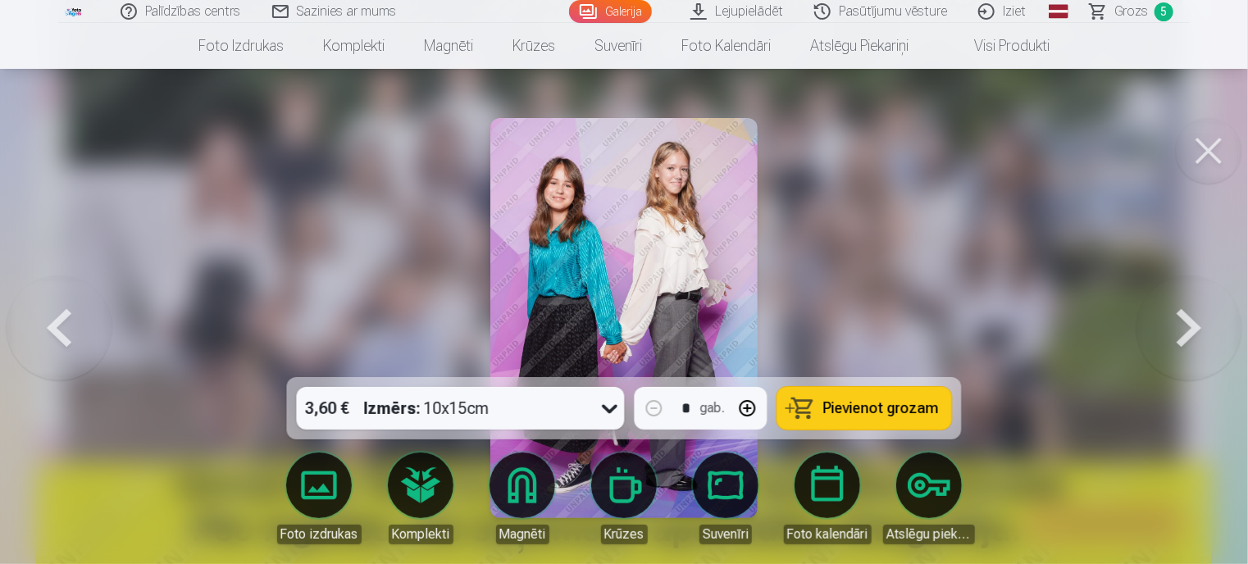
click at [1193, 325] on button at bounding box center [1188, 317] width 105 height 85
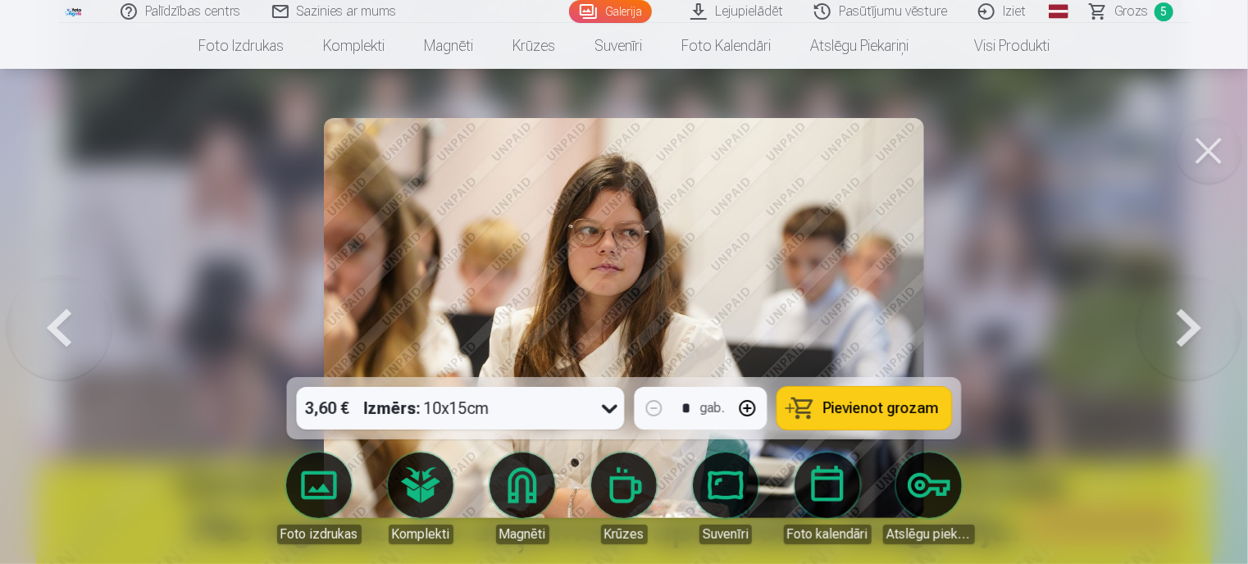
click at [1193, 325] on button at bounding box center [1188, 317] width 105 height 85
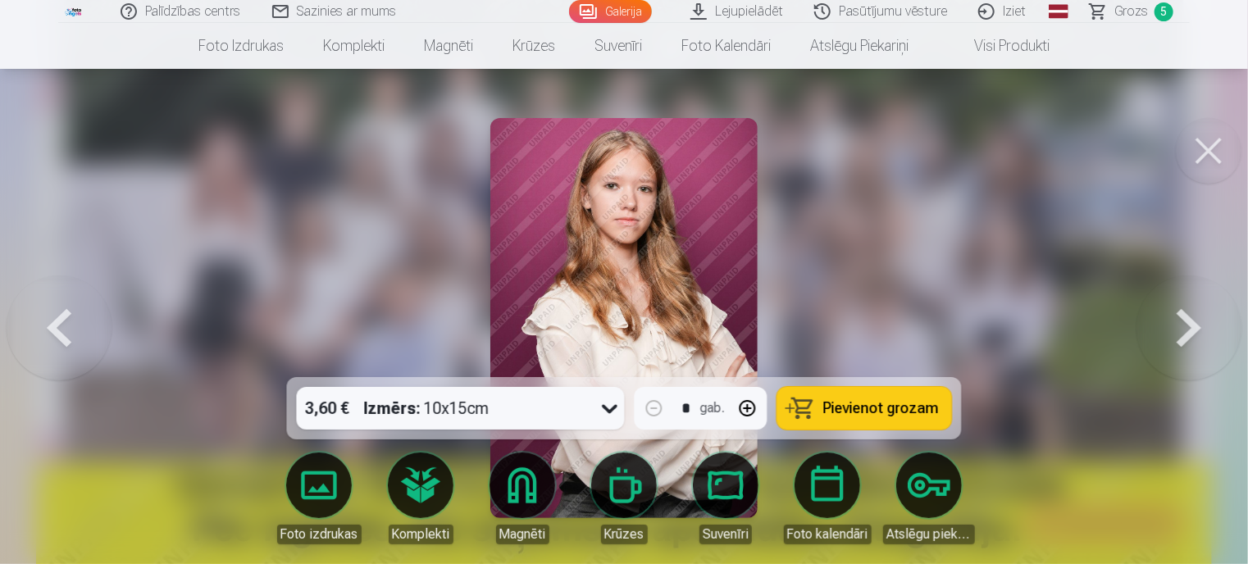
click at [1193, 325] on button at bounding box center [1188, 317] width 105 height 85
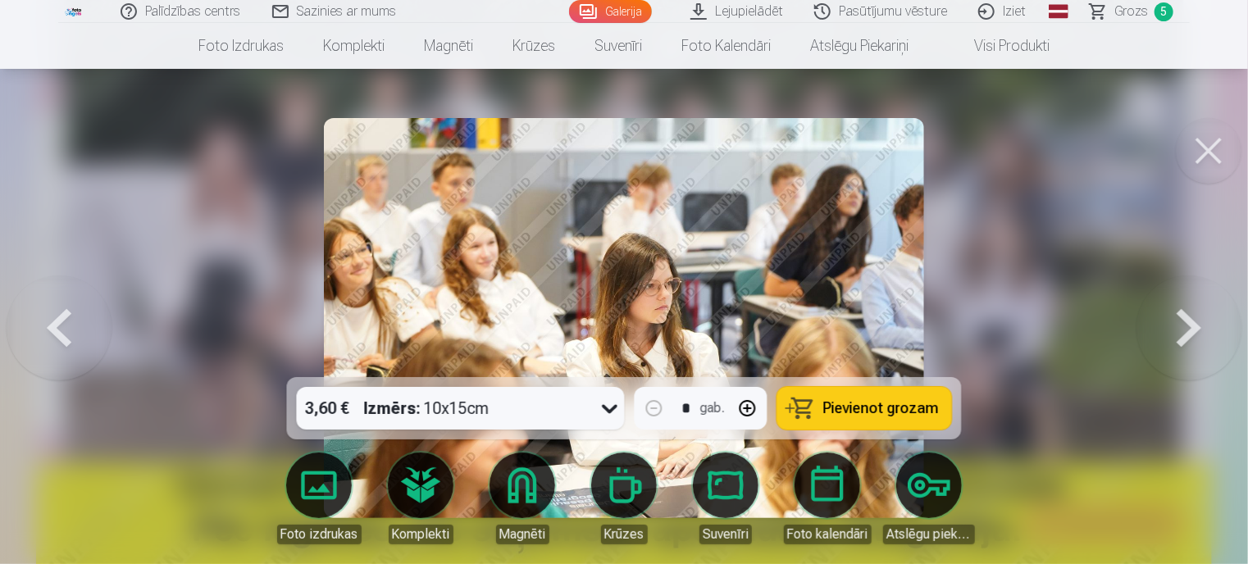
click at [1189, 337] on button at bounding box center [1188, 317] width 105 height 85
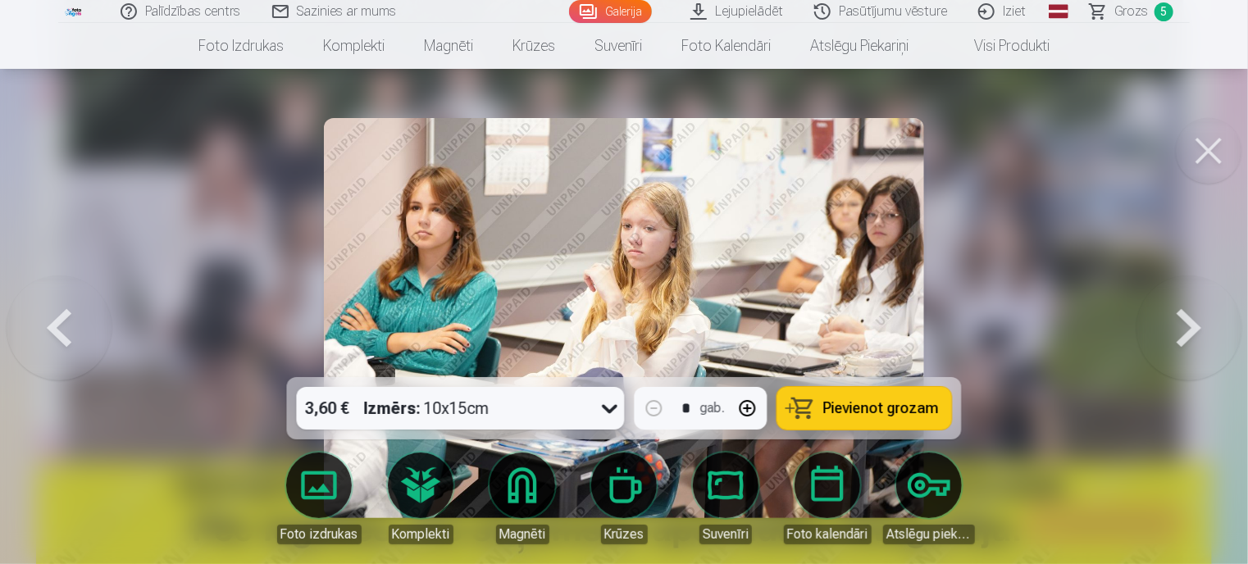
click at [1190, 334] on button at bounding box center [1188, 317] width 105 height 85
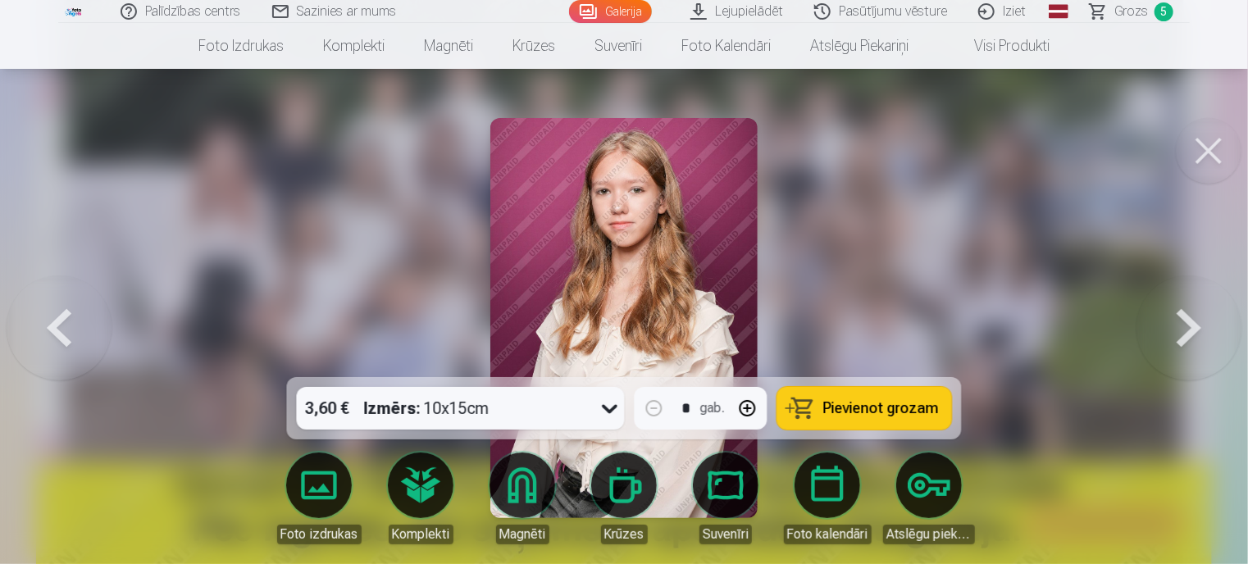
click at [1190, 334] on button at bounding box center [1188, 317] width 105 height 85
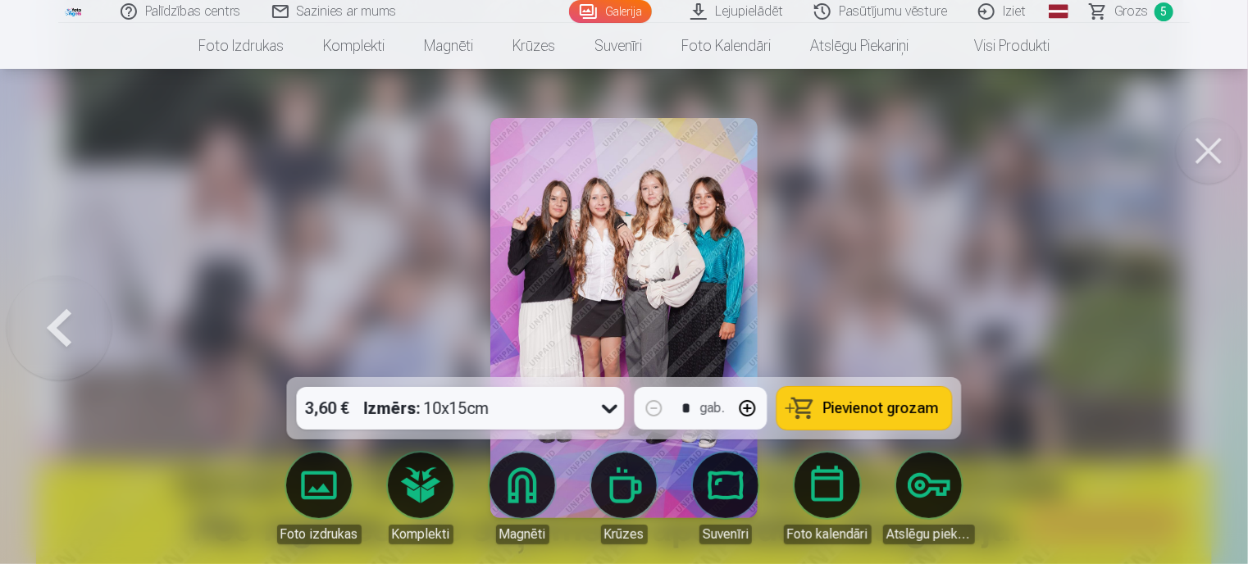
click at [1136, 16] on span "Grozs" at bounding box center [1131, 12] width 34 height 20
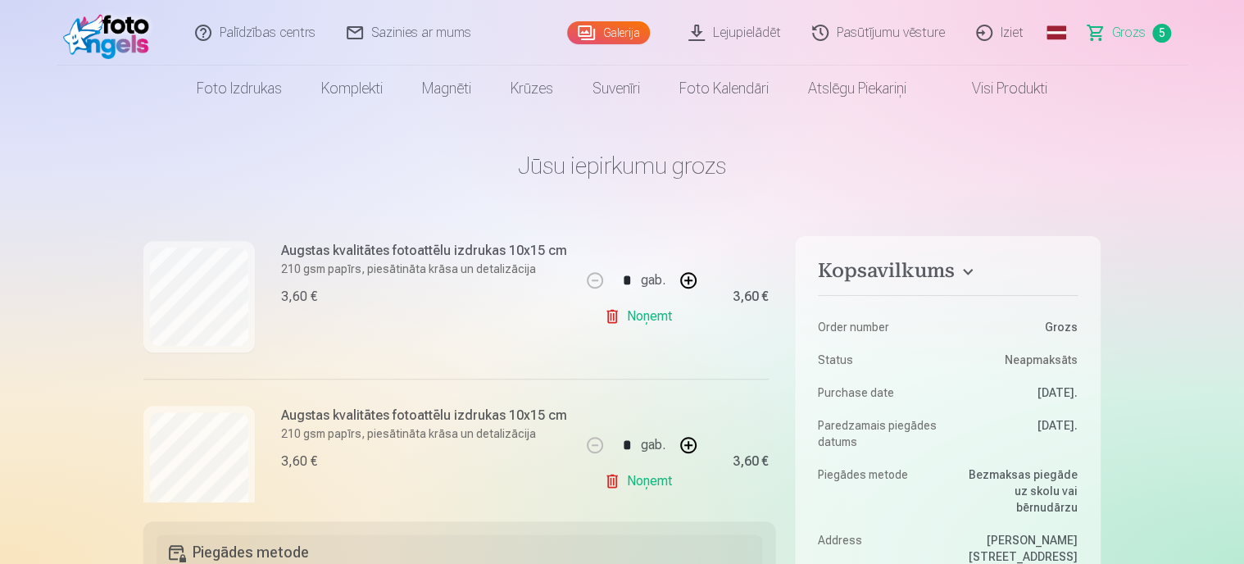
scroll to position [334, 0]
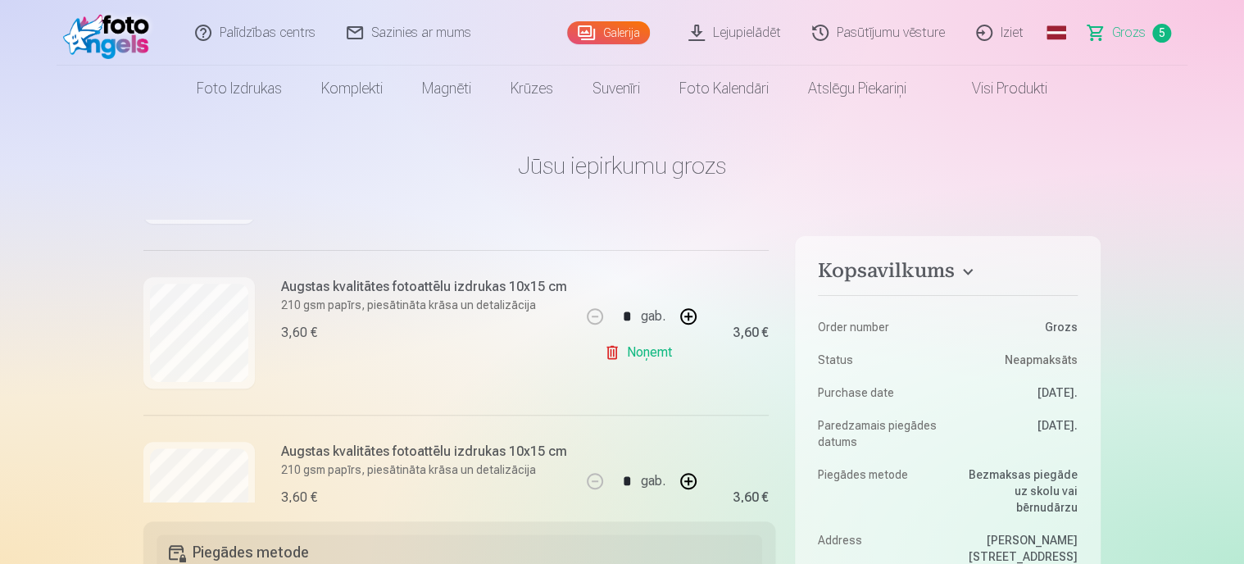
click at [607, 32] on link "Galerija" at bounding box center [608, 32] width 83 height 23
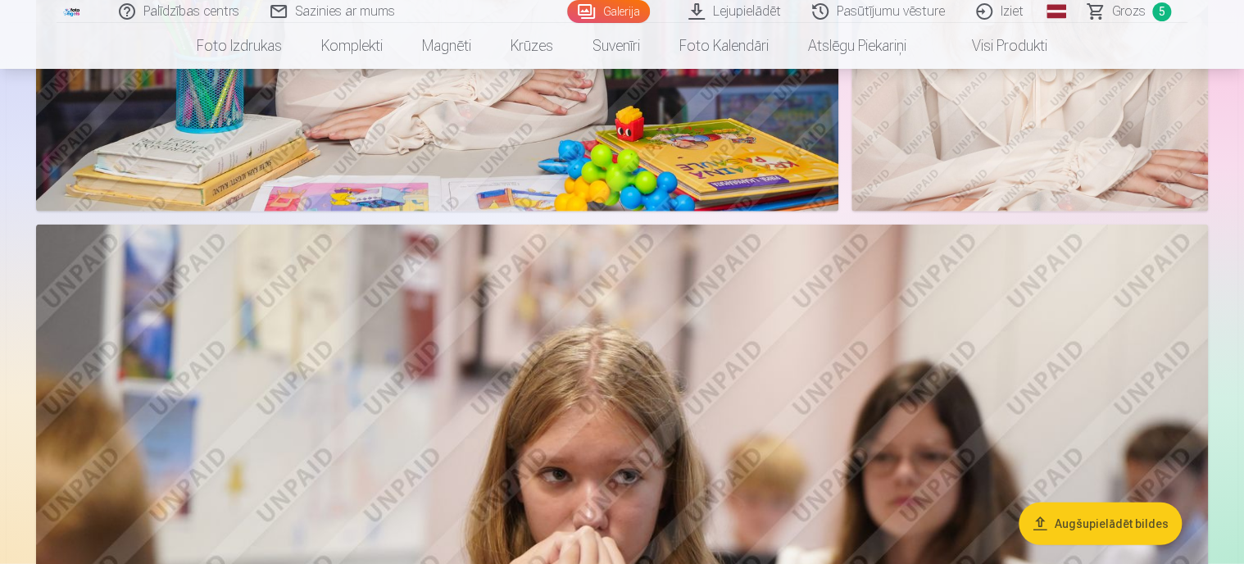
scroll to position [1886, 0]
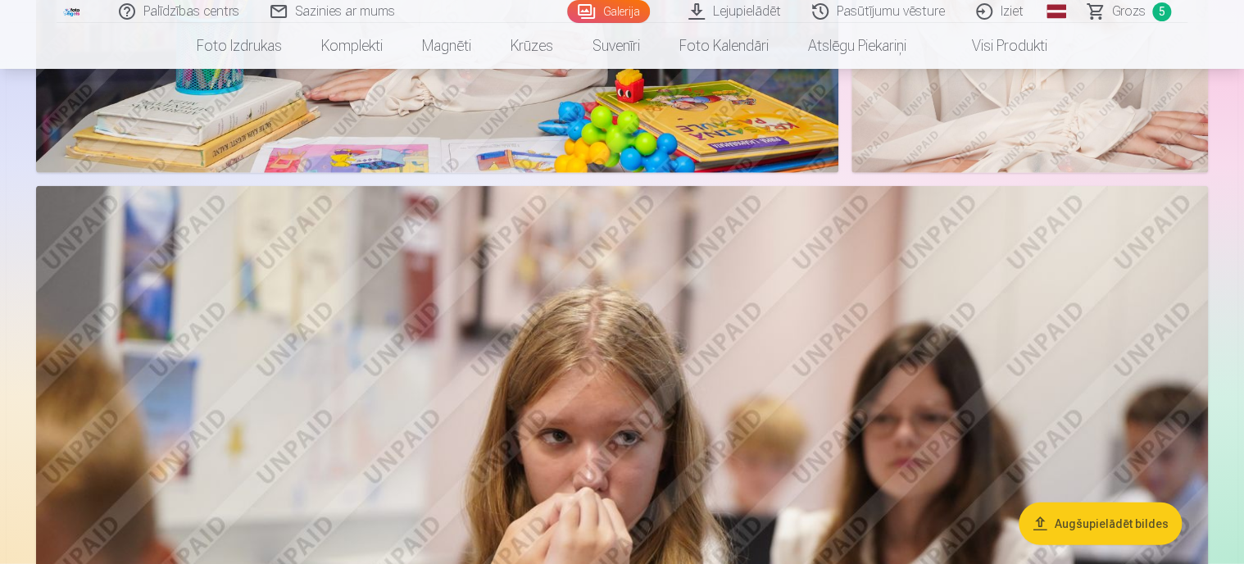
drag, startPoint x: 1115, startPoint y: 7, endPoint x: 1085, endPoint y: 42, distance: 45.3
click at [1115, 7] on span "Grozs" at bounding box center [1129, 12] width 34 height 20
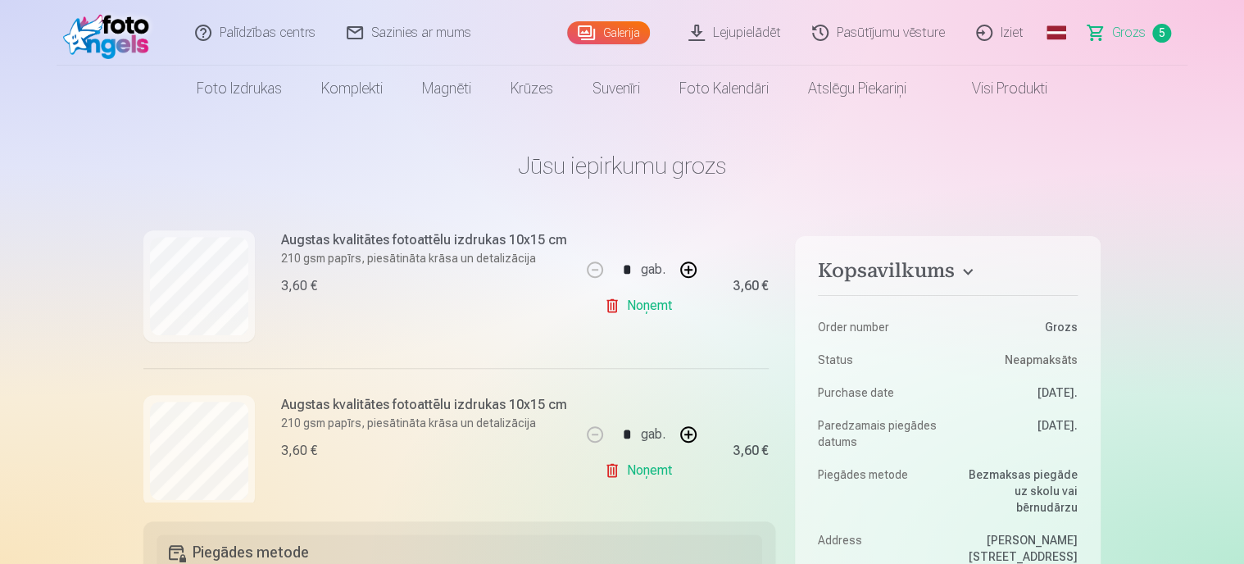
scroll to position [410, 0]
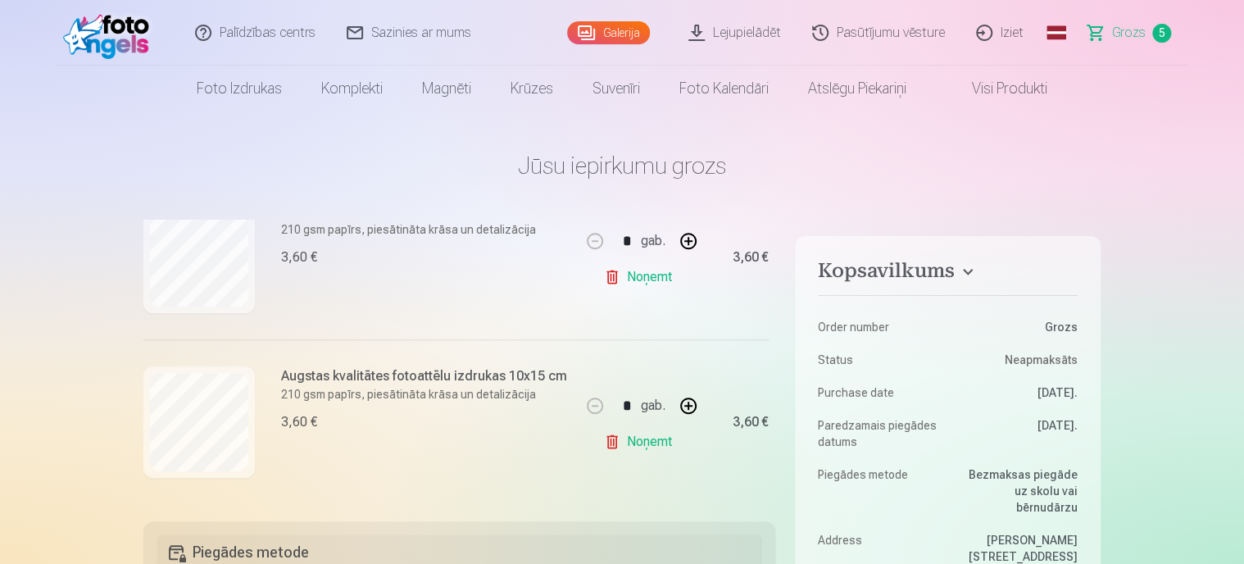
click at [685, 400] on button "button" at bounding box center [688, 405] width 39 height 39
type input "*"
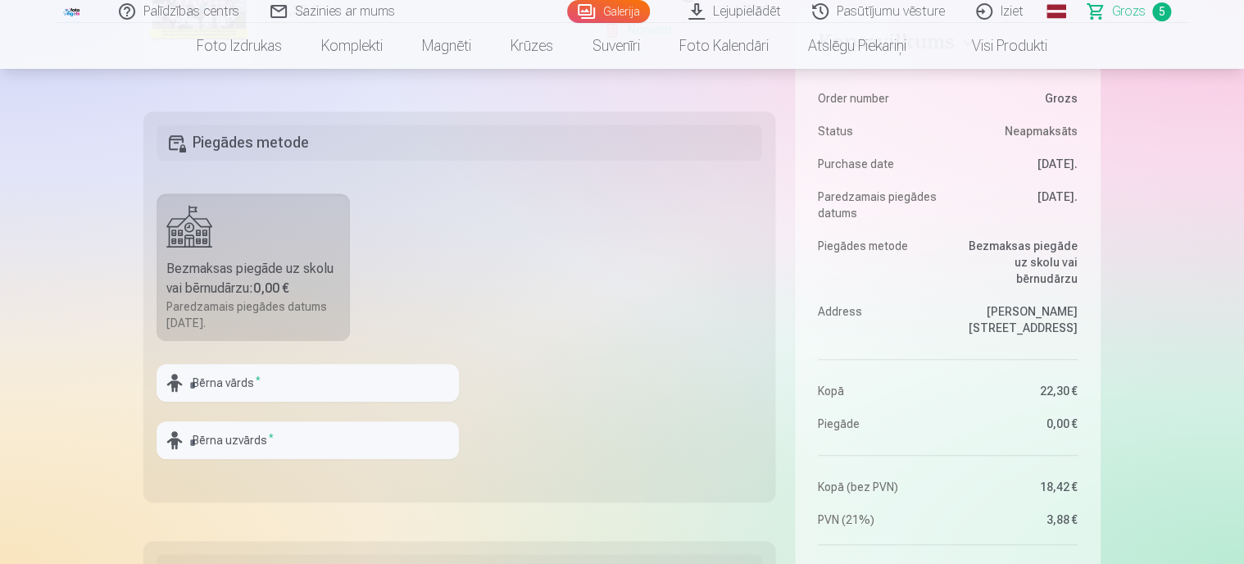
scroll to position [492, 0]
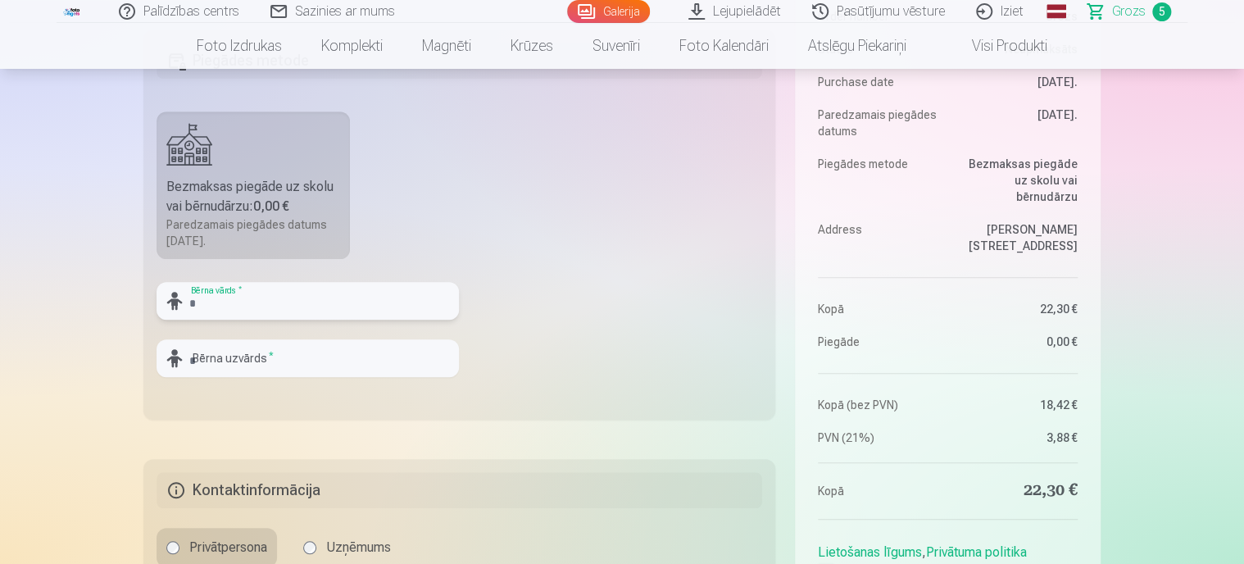
click at [198, 303] on input "text" at bounding box center [308, 301] width 303 height 38
type input "**********"
click at [239, 370] on input "text" at bounding box center [308, 358] width 303 height 38
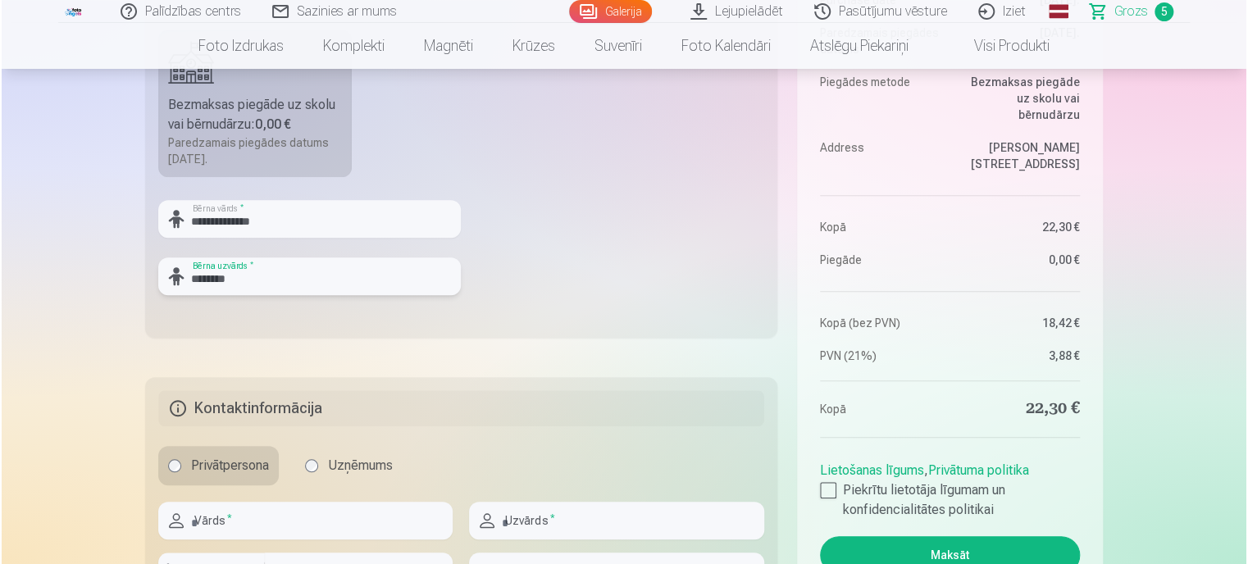
scroll to position [738, 0]
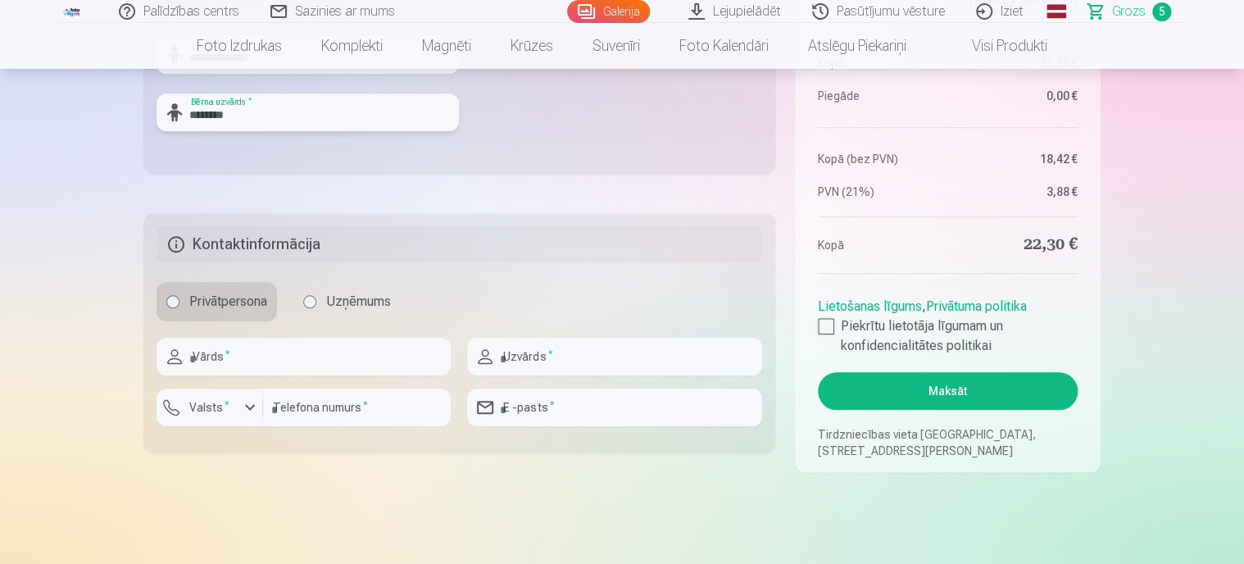
type input "********"
click at [211, 365] on input "text" at bounding box center [304, 357] width 294 height 38
type input "********"
click at [520, 353] on input "text" at bounding box center [614, 357] width 294 height 38
type input "********"
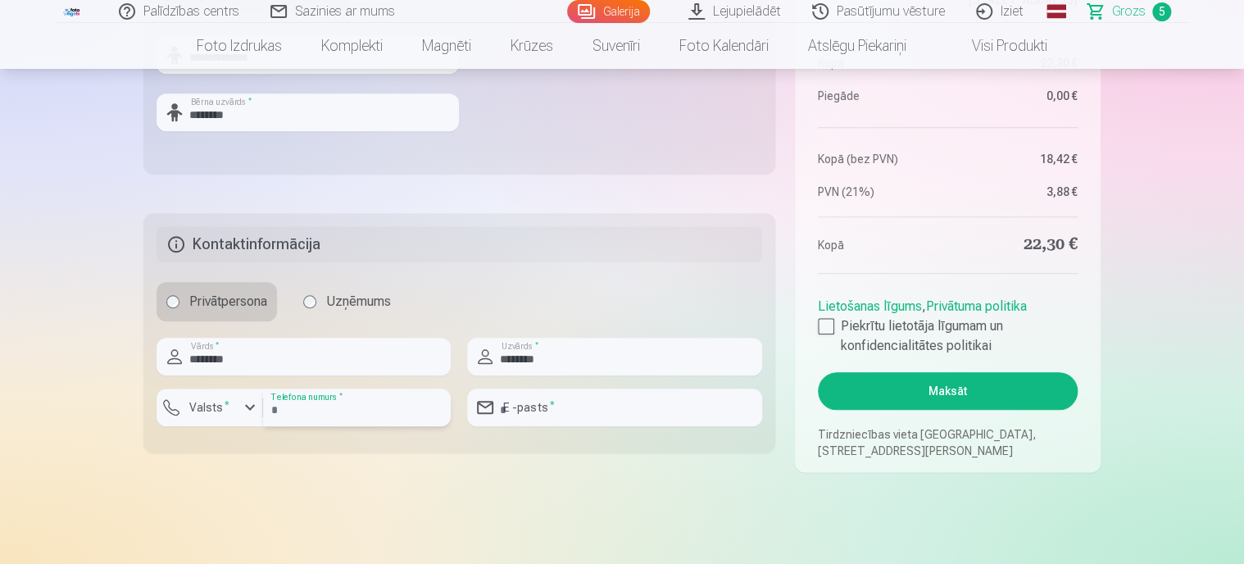
click at [390, 402] on input "number" at bounding box center [357, 408] width 188 height 38
click at [249, 407] on div "button" at bounding box center [250, 408] width 20 height 20
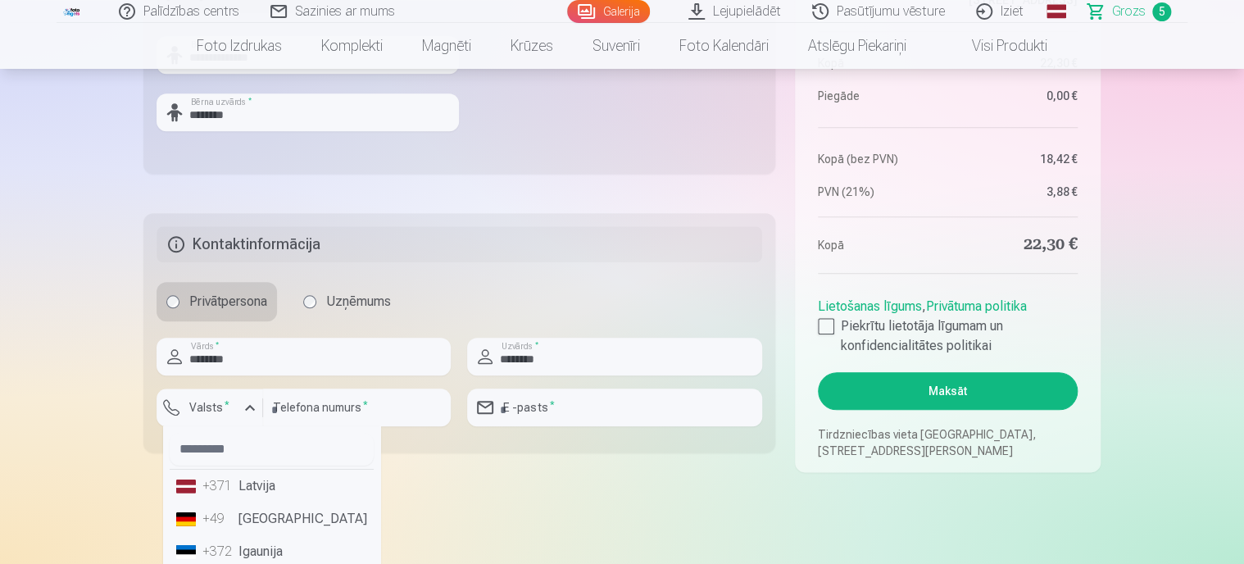
click at [237, 492] on li "+371 Latvija" at bounding box center [272, 486] width 204 height 33
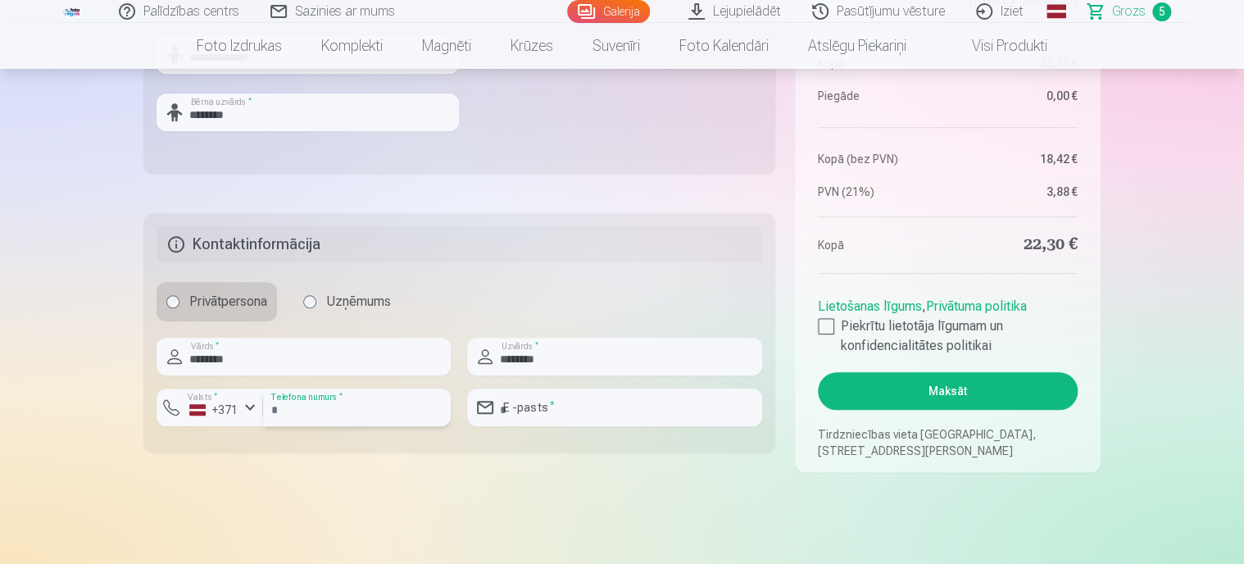
click at [300, 405] on input "number" at bounding box center [357, 408] width 188 height 38
type input "********"
click at [535, 399] on input "email" at bounding box center [614, 408] width 294 height 38
type input "**********"
click at [830, 330] on div at bounding box center [826, 326] width 16 height 16
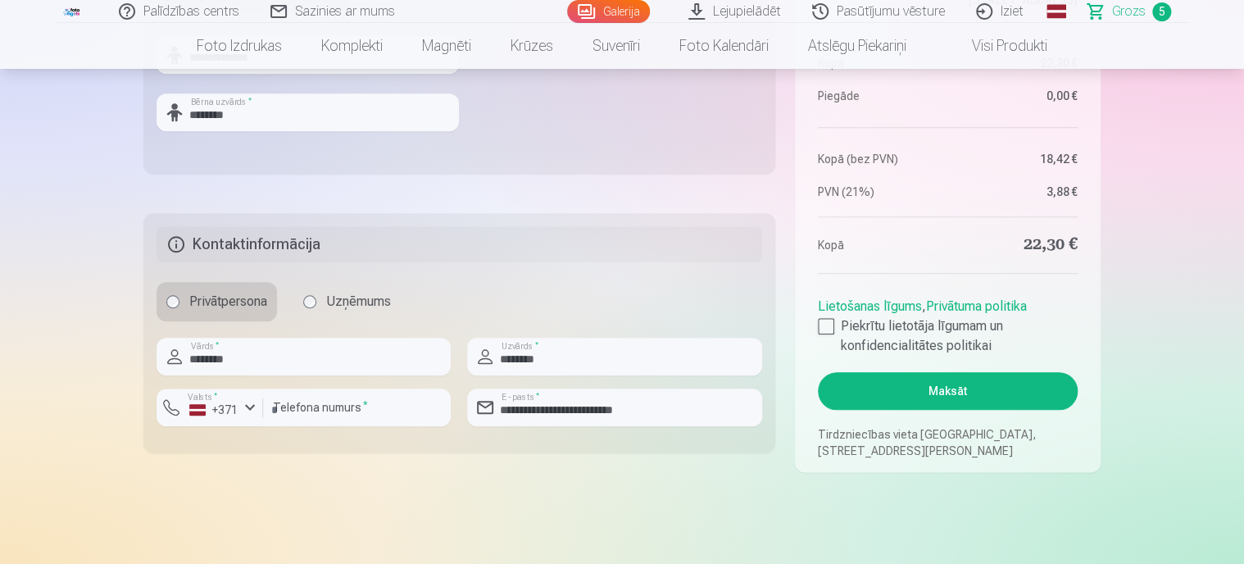
click at [998, 396] on button "Maksāt" at bounding box center [948, 391] width 260 height 38
